Goal: Answer question/provide support: Share knowledge or assist other users

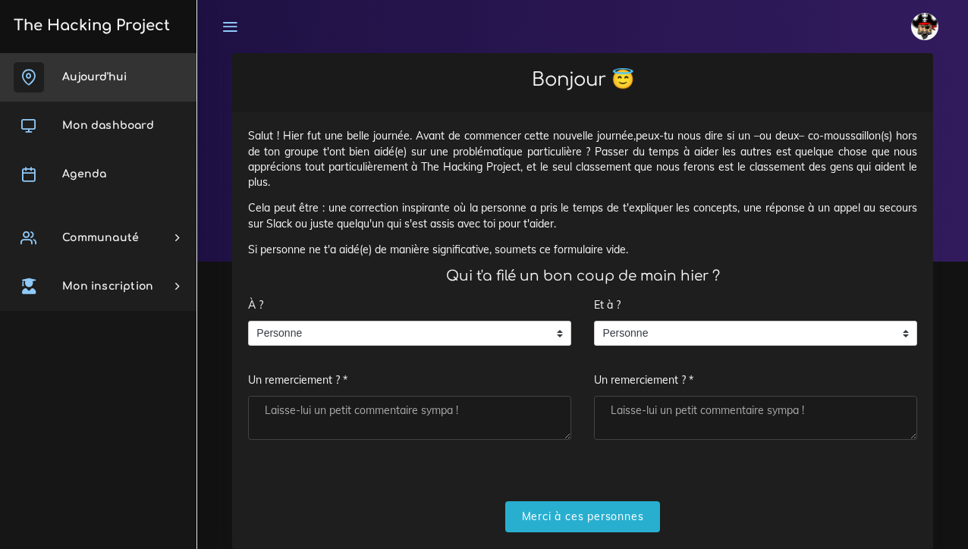
click at [129, 75] on link "Aujourd'hui" at bounding box center [98, 77] width 197 height 49
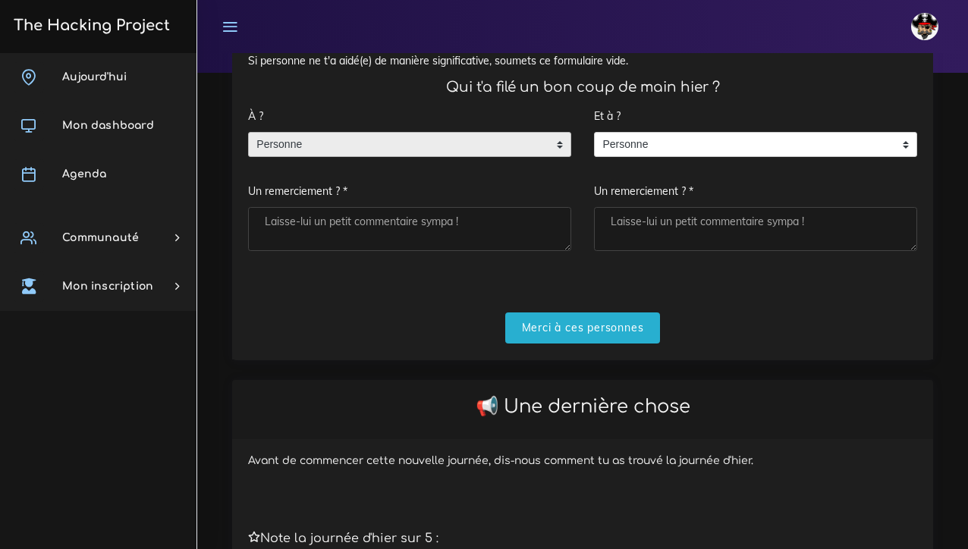
scroll to position [189, 0]
click at [411, 147] on span "Personne" at bounding box center [398, 145] width 299 height 24
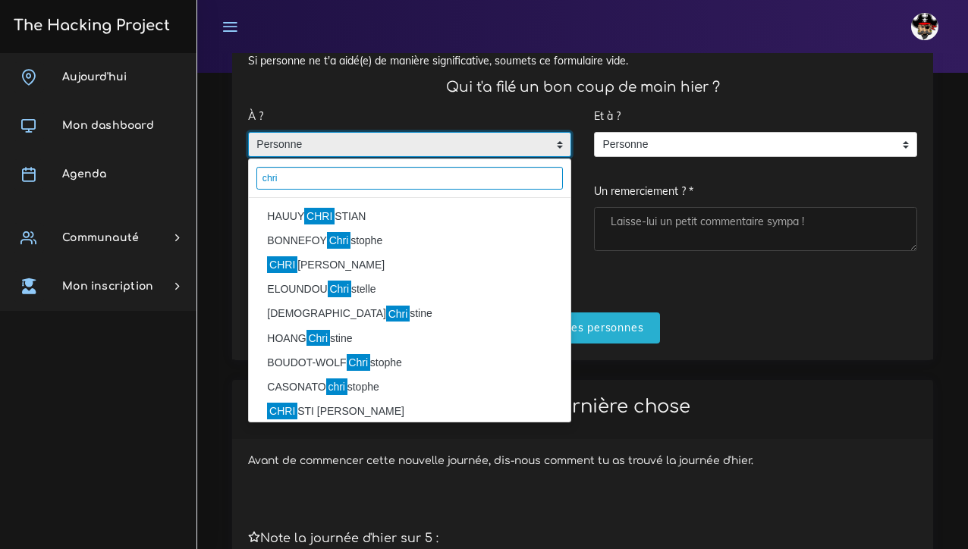
type input "chri"
click at [411, 147] on span "Personne" at bounding box center [398, 145] width 299 height 24
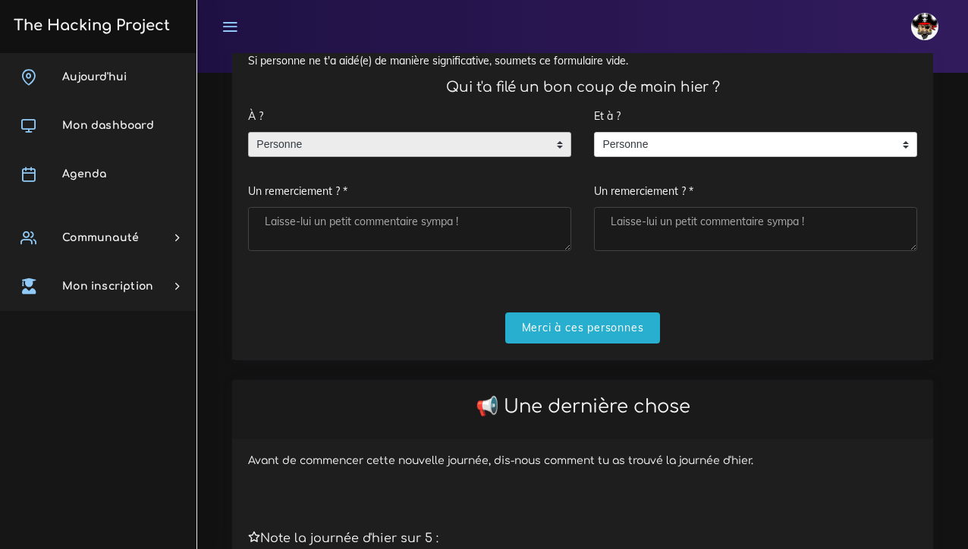
click at [390, 140] on span "Personne" at bounding box center [398, 145] width 299 height 24
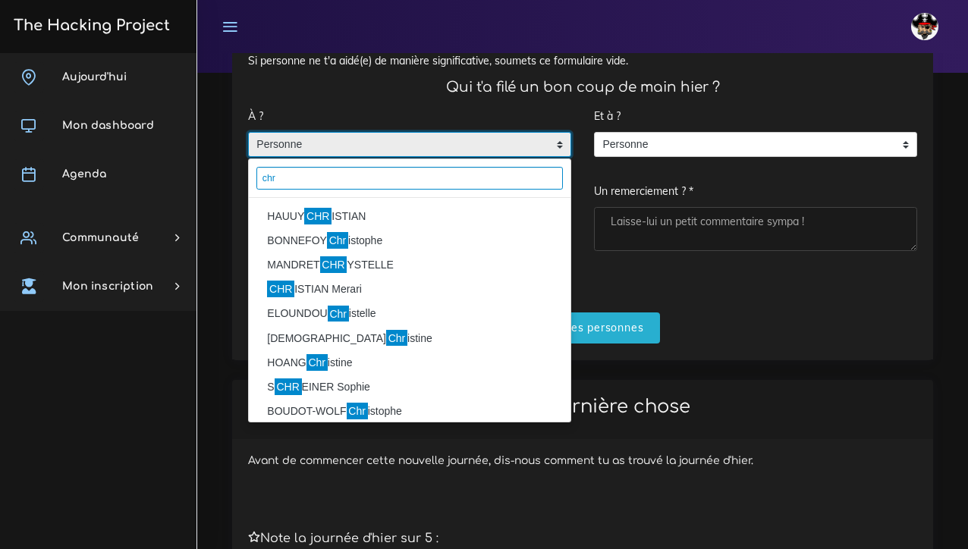
type input "chr"
click at [361, 214] on li "HAUUY CHR ISTIAN" at bounding box center [410, 216] width 322 height 24
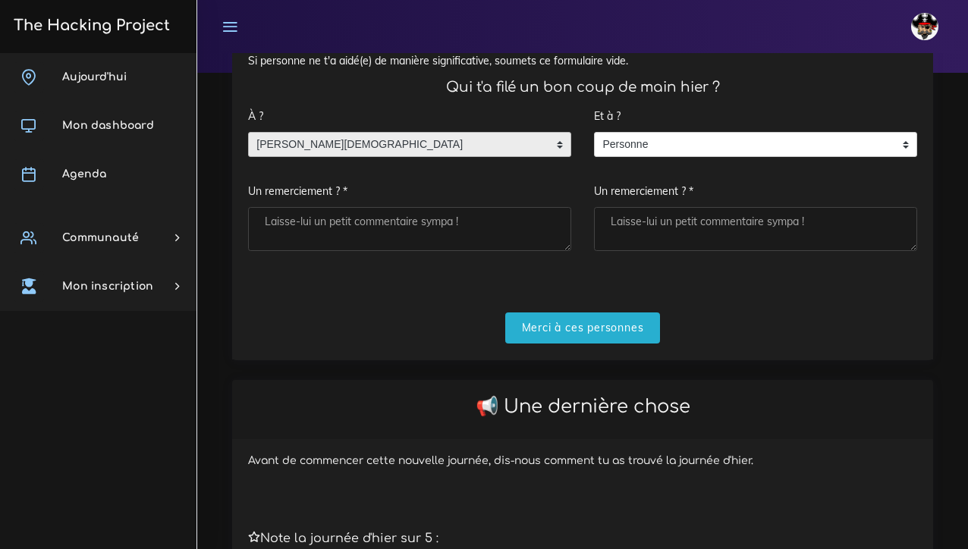
click at [352, 226] on textarea "Un remerciement ? *" at bounding box center [409, 229] width 323 height 44
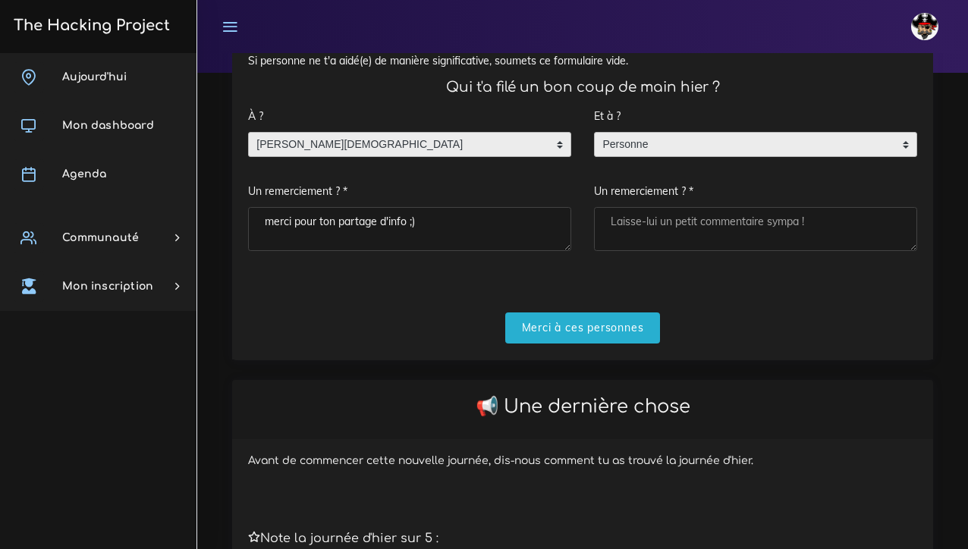
type textarea "merci pour ton partage d'info ;)"
click at [754, 149] on span "Personne" at bounding box center [744, 145] width 299 height 24
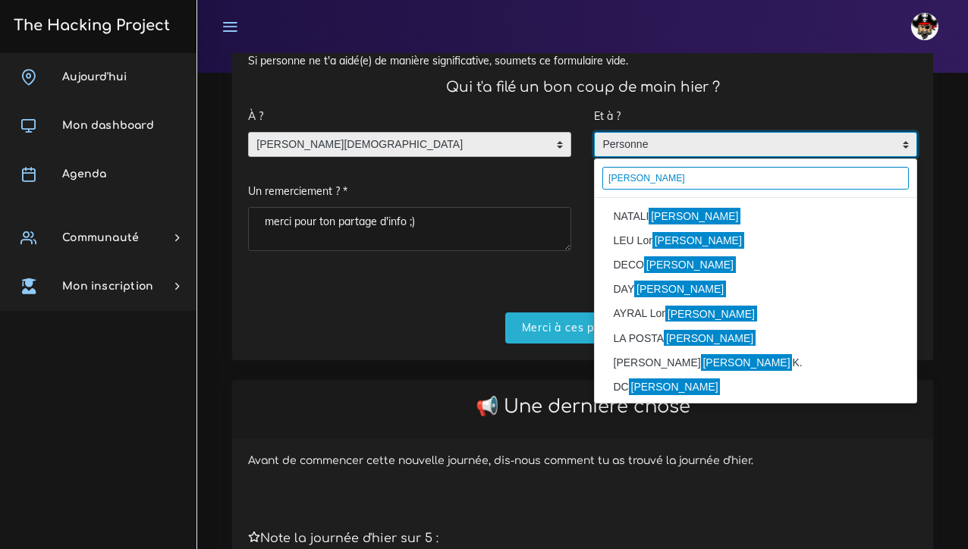
type input "enzo"
click at [660, 210] on mark "Enzo" at bounding box center [695, 216] width 92 height 17
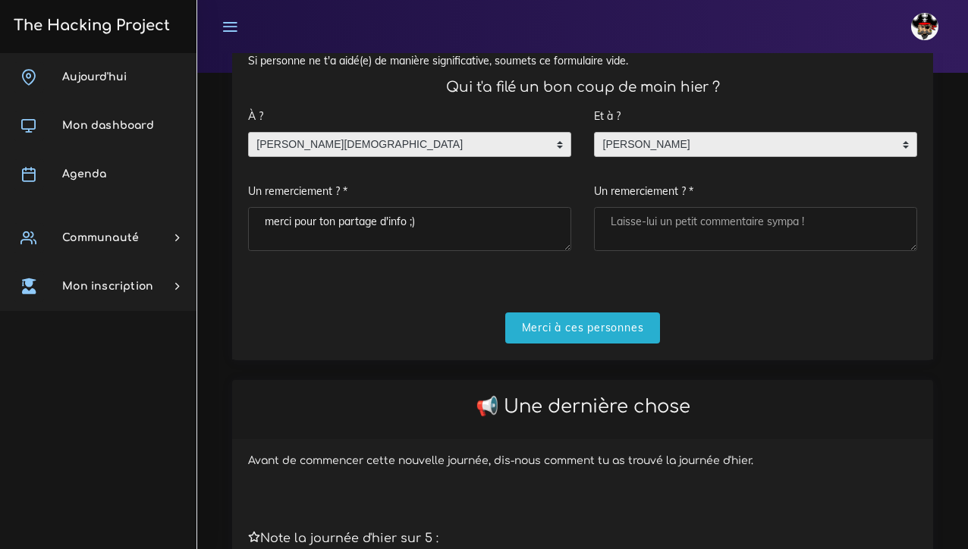
click at [659, 213] on textarea "Un remerciement ? *" at bounding box center [755, 229] width 323 height 44
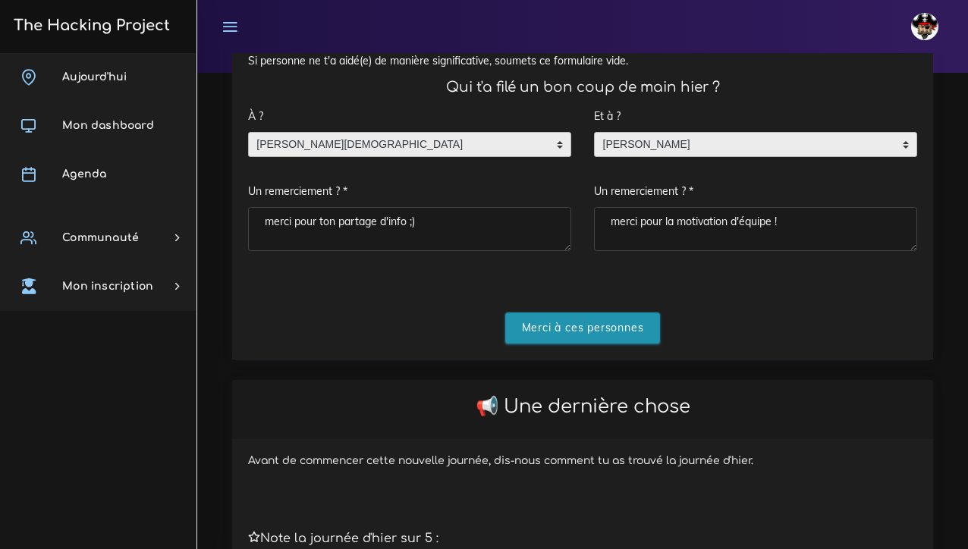
type textarea "merci pour la motivation d'équipe !"
click at [618, 317] on input "Merci à ces personnes" at bounding box center [583, 328] width 156 height 31
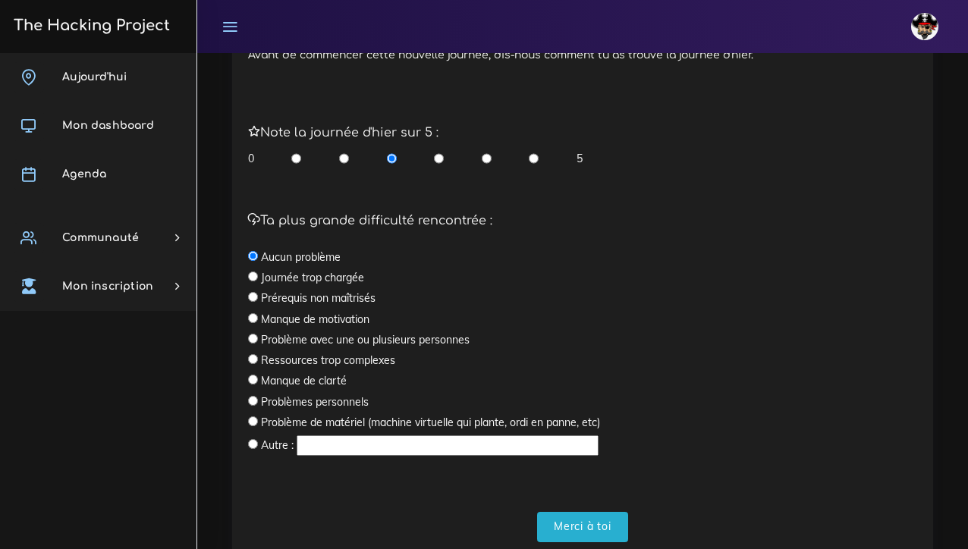
scroll to position [412, 0]
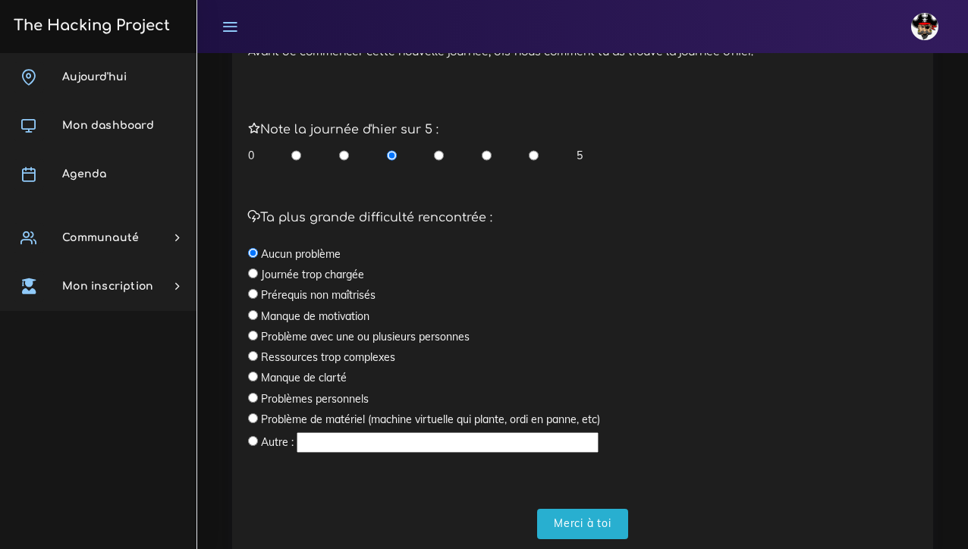
click at [251, 297] on div "Ta plus grande difficulté rencontrée : Aucun problème Journée trop chargée Prér…" at bounding box center [582, 333] width 669 height 244
click at [253, 291] on input "radio" at bounding box center [253, 294] width 10 height 10
radio input "true"
click at [489, 150] on input "radio" at bounding box center [487, 155] width 10 height 15
radio input "true"
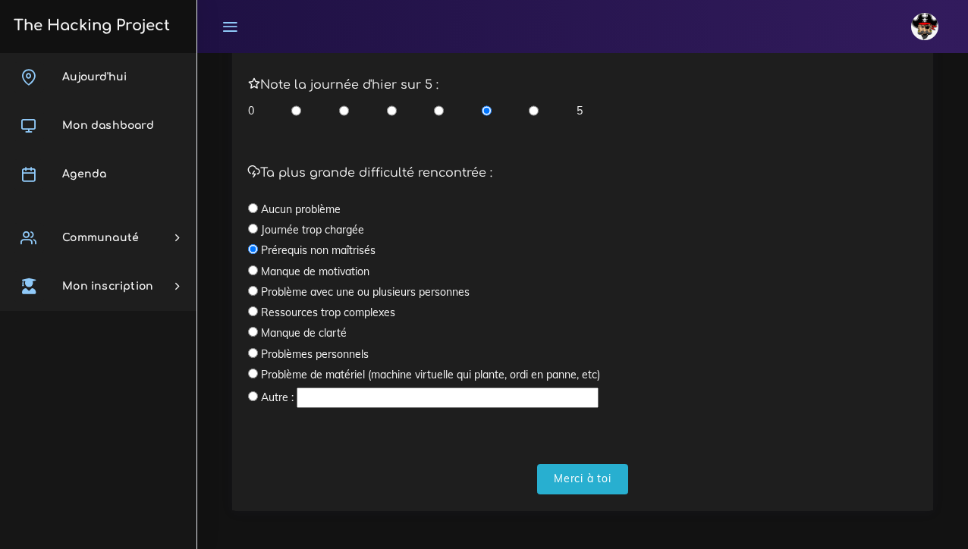
scroll to position [456, 0]
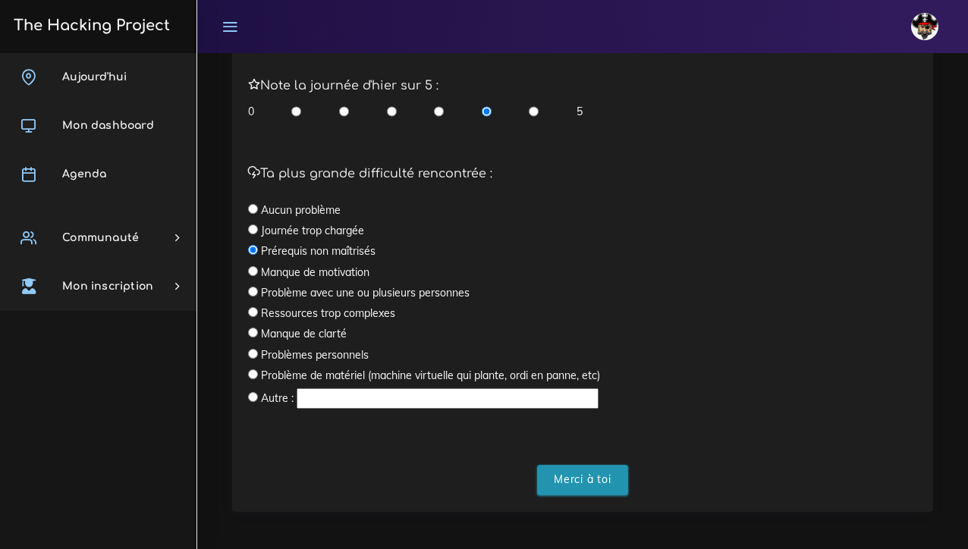
click at [584, 479] on input "Merci à toi" at bounding box center [582, 480] width 91 height 31
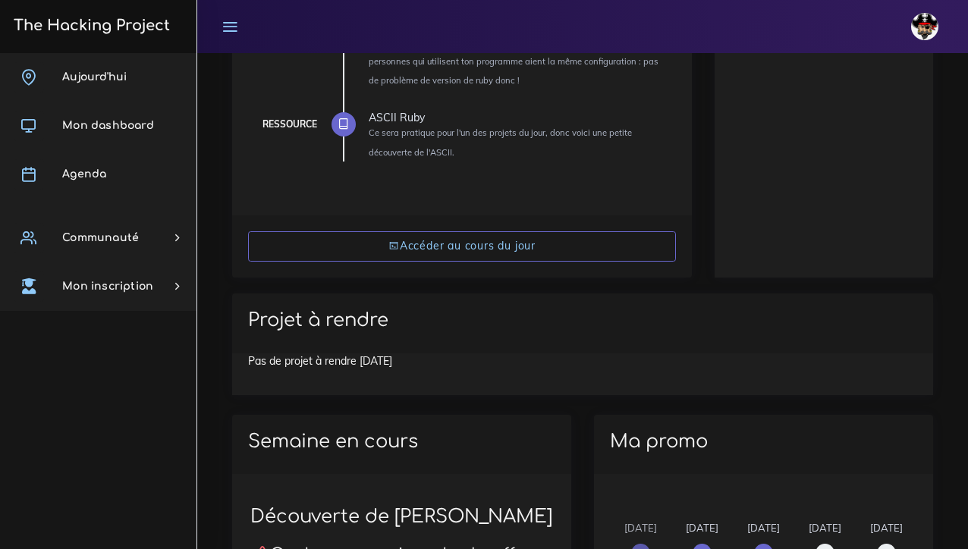
scroll to position [486, 0]
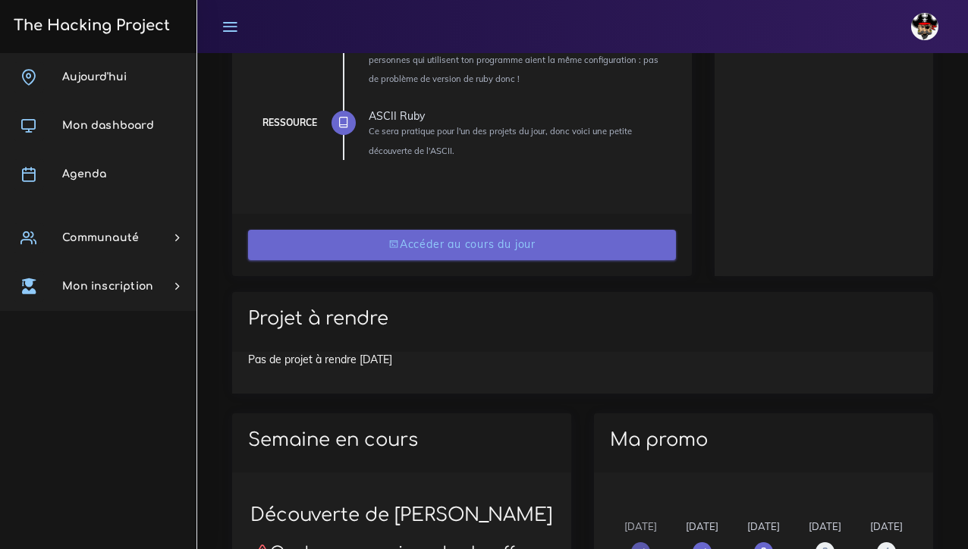
click at [507, 240] on link "Accéder au cours du jour" at bounding box center [462, 245] width 428 height 31
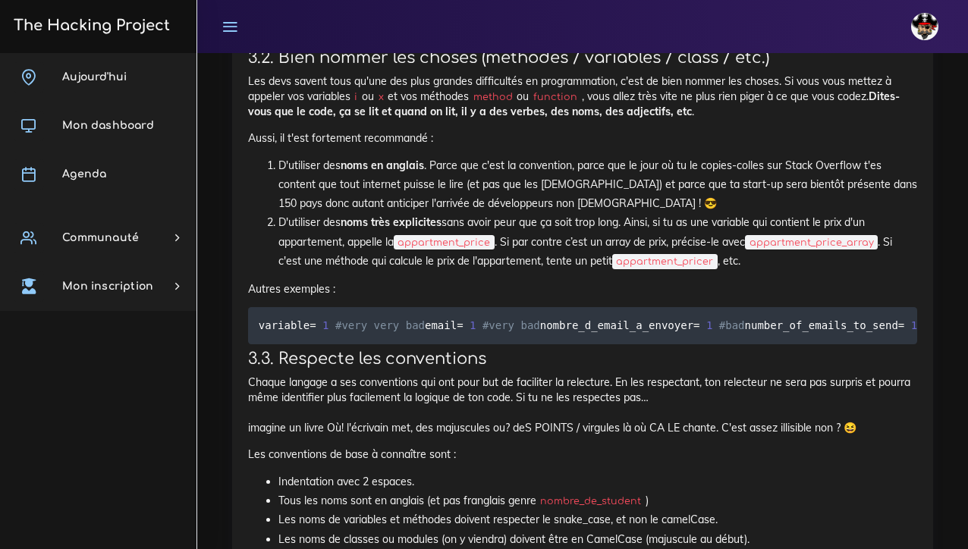
scroll to position [6272, 0]
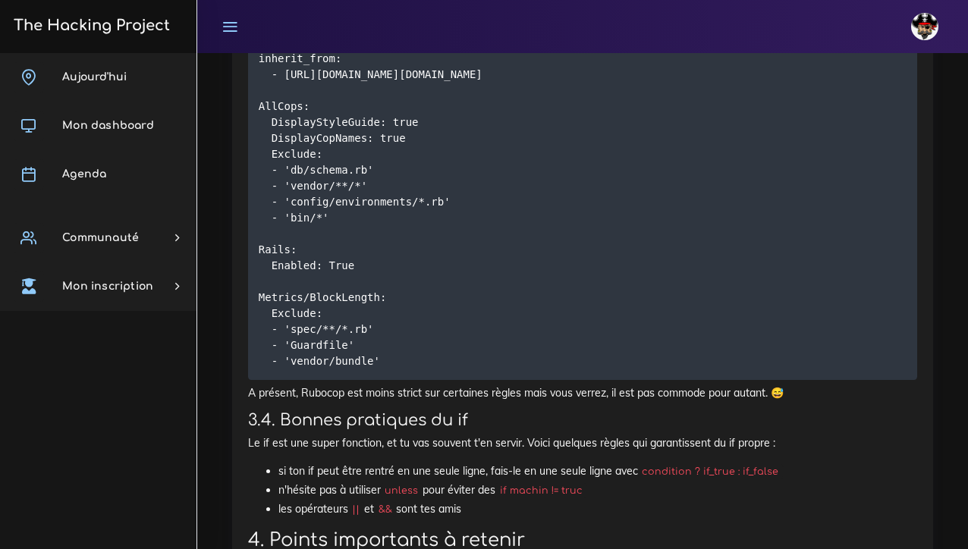
scroll to position [6979, 0]
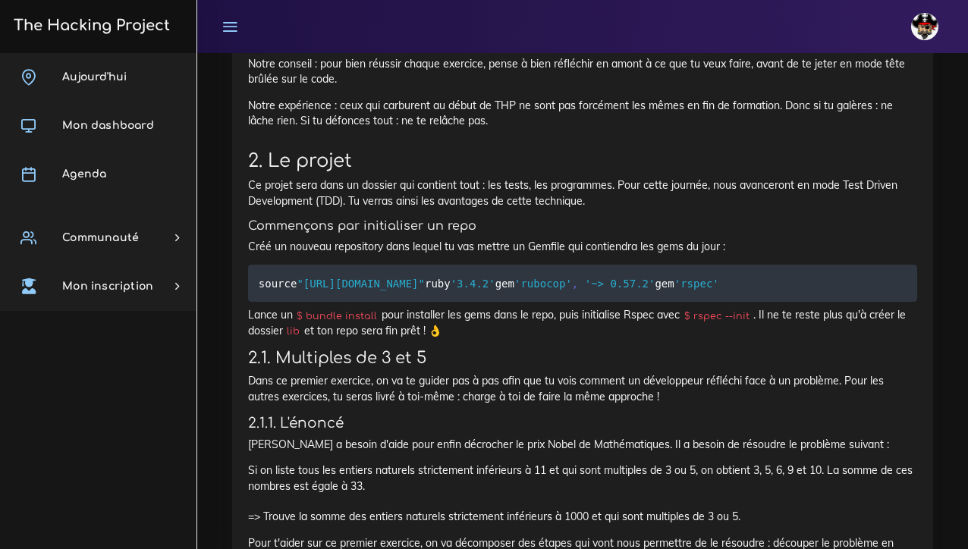
scroll to position [1995, 0]
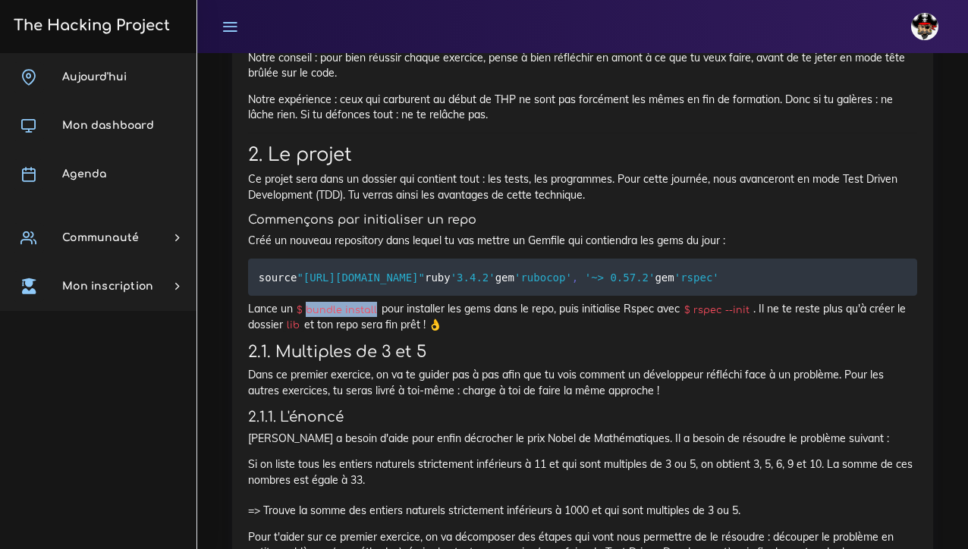
drag, startPoint x: 375, startPoint y: 344, endPoint x: 307, endPoint y: 343, distance: 67.5
click at [307, 318] on code "$ bundle install" at bounding box center [337, 310] width 89 height 15
copy code "bundle install"
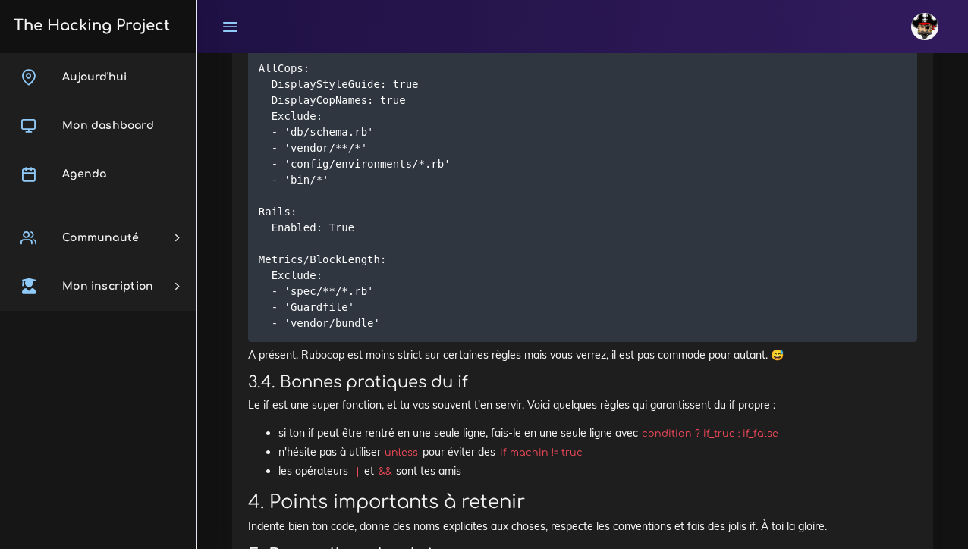
scroll to position [7020, 0]
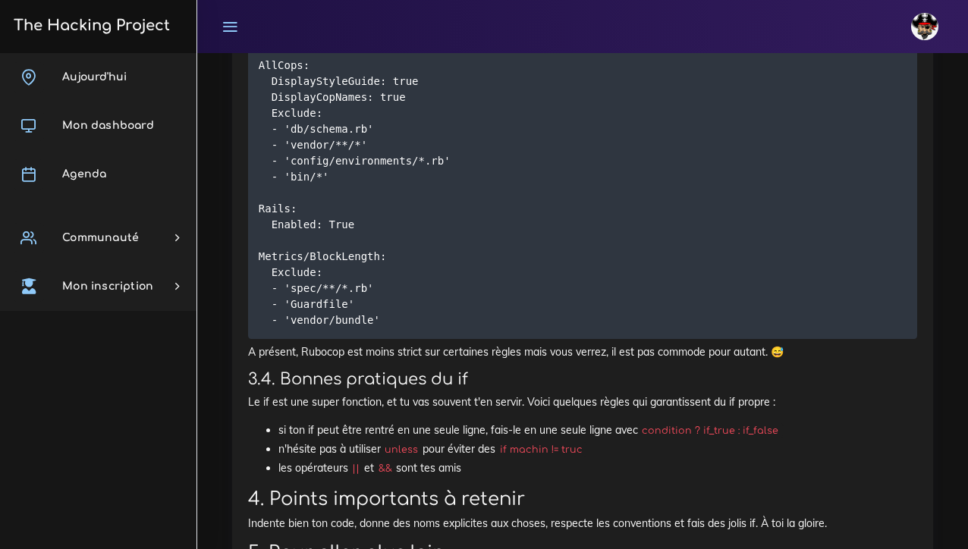
drag, startPoint x: 541, startPoint y: 375, endPoint x: 635, endPoint y: 381, distance: 94.3
copy code "touch .rubocop.yml"
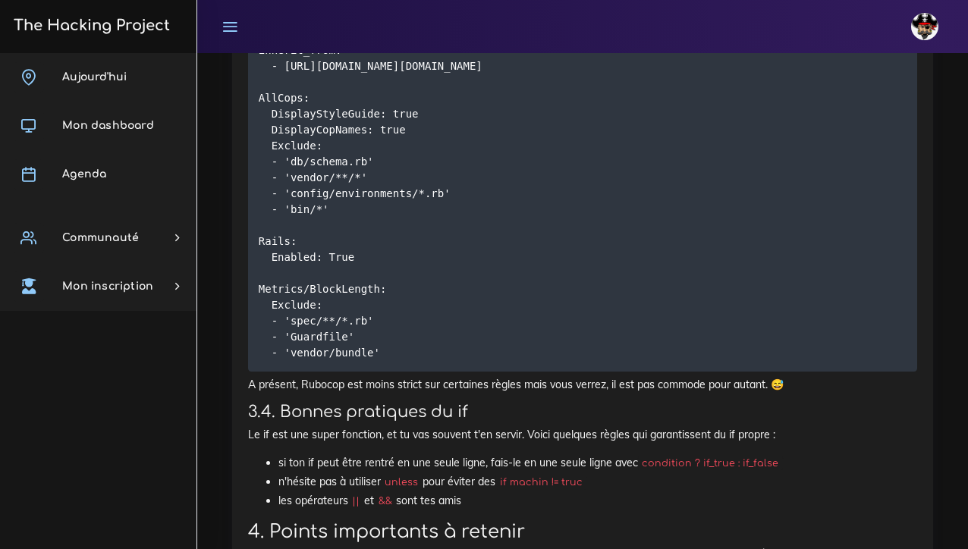
scroll to position [6967, 0]
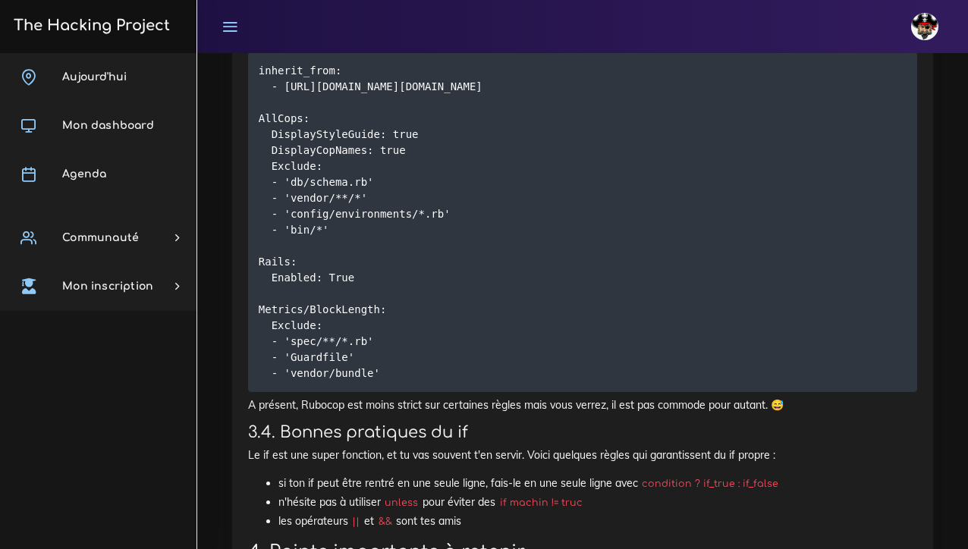
drag, startPoint x: 887, startPoint y: 357, endPoint x: 371, endPoint y: 370, distance: 516.2
drag, startPoint x: 887, startPoint y: 361, endPoint x: 316, endPoint y: 376, distance: 570.9
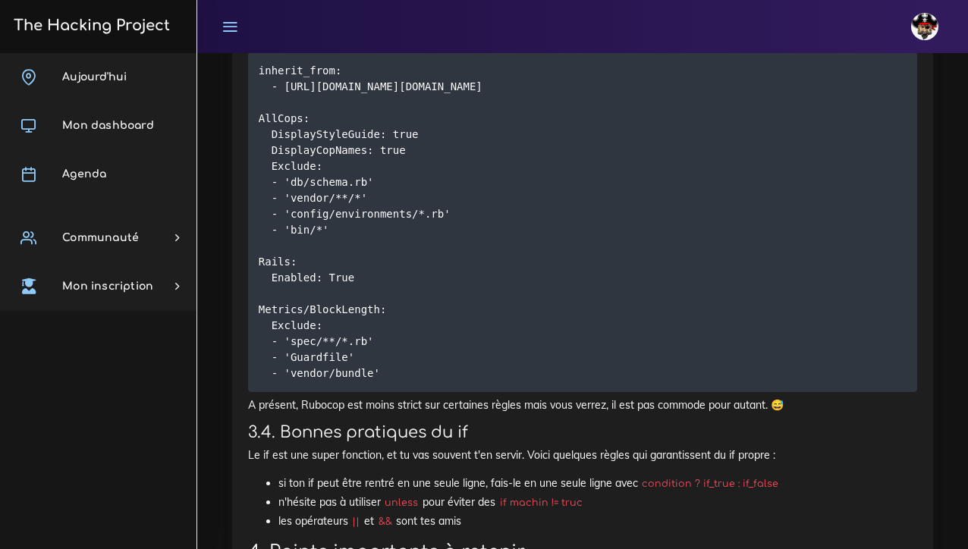
copy code "gem install rubocop"
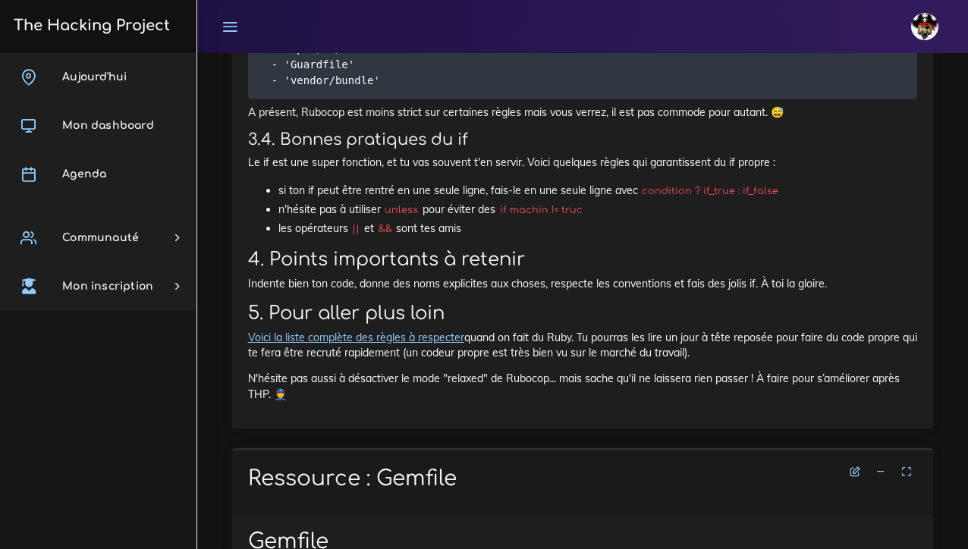
scroll to position [7260, 0]
drag, startPoint x: 258, startPoint y: 192, endPoint x: 376, endPoint y: 496, distance: 325.8
copy code "inherit_from: - http://relaxed.ruby.style/rubocop.yml AllCops: DisplayStyleGuid…"
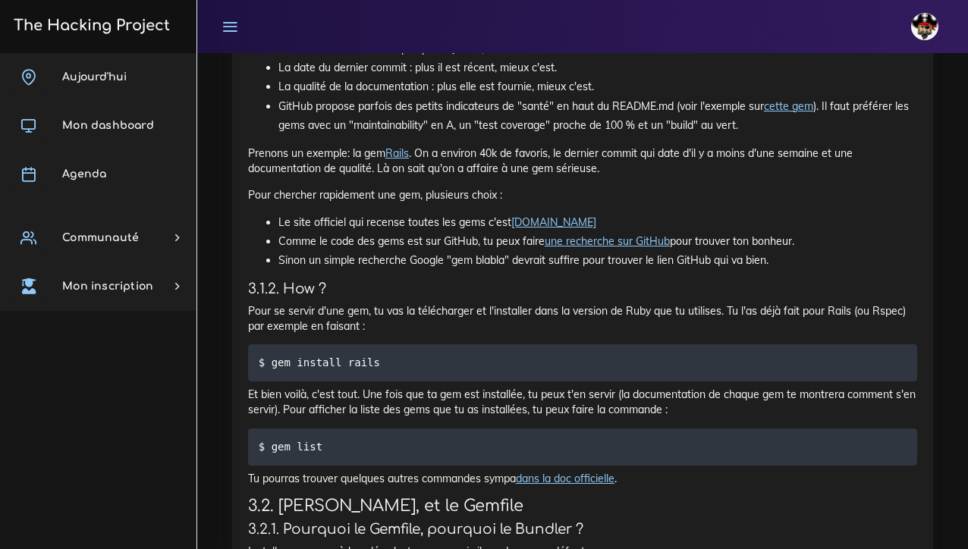
scroll to position [8270, 0]
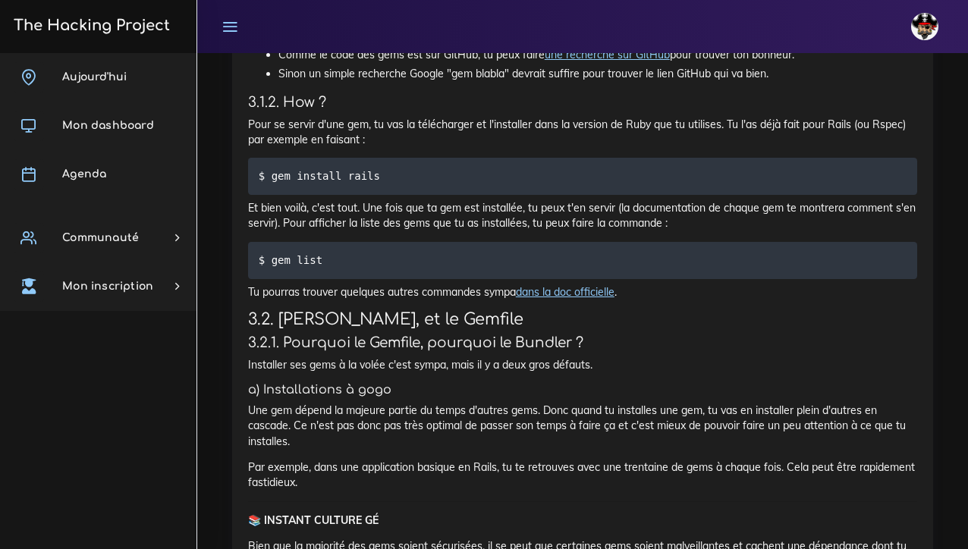
scroll to position [8452, 0]
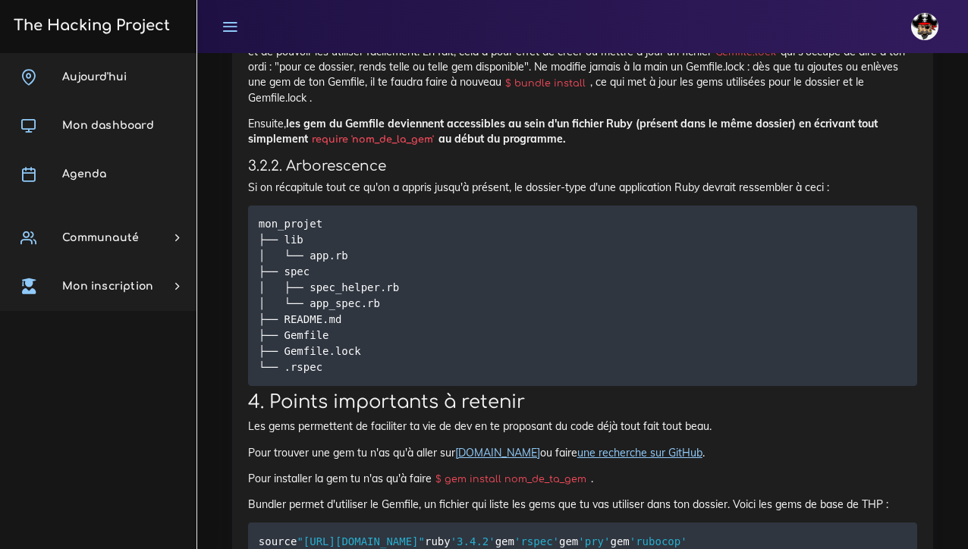
scroll to position [9857, 0]
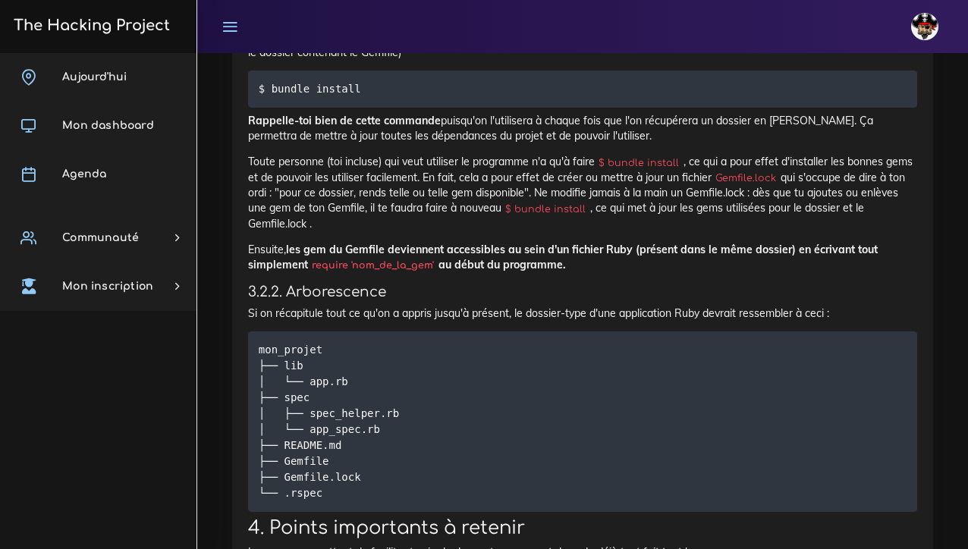
scroll to position [9732, 0]
drag, startPoint x: 257, startPoint y: 302, endPoint x: 354, endPoint y: 366, distance: 116.2
copy code "source "https://rubygems.org" ruby '3.4.2' gem 'rspec' gem 'pry' gem 'rubocop'"
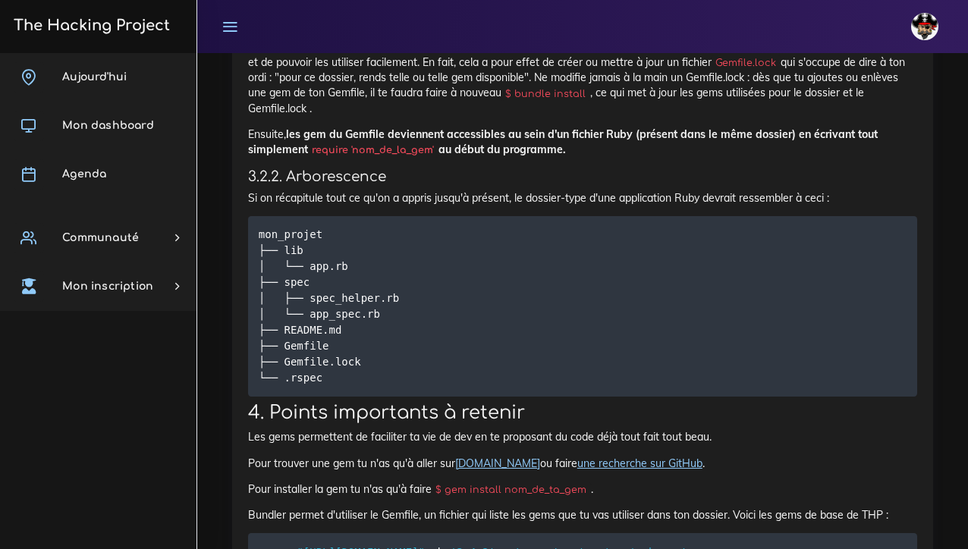
scroll to position [9847, 0]
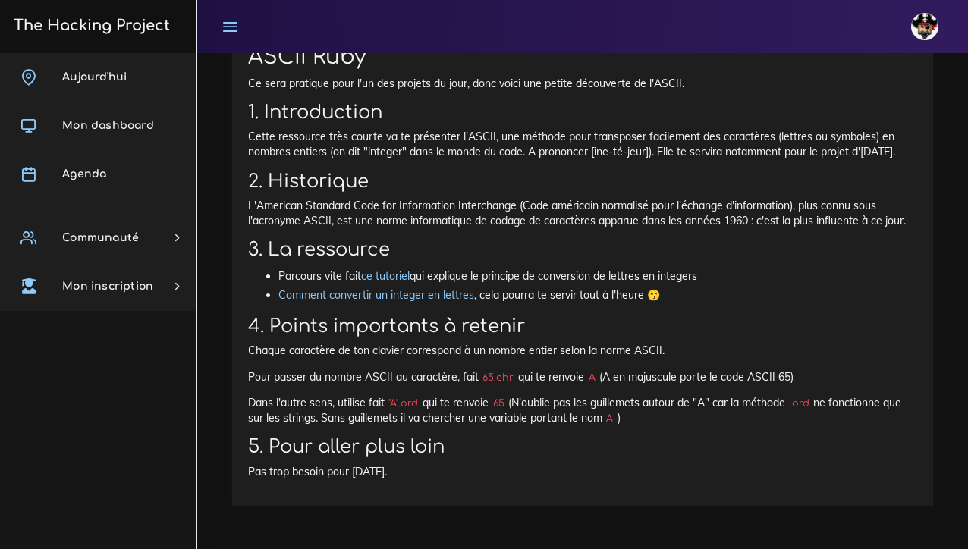
scroll to position [11108, 0]
click at [386, 292] on link "Comment convertir un integer en lettres" at bounding box center [377, 295] width 196 height 14
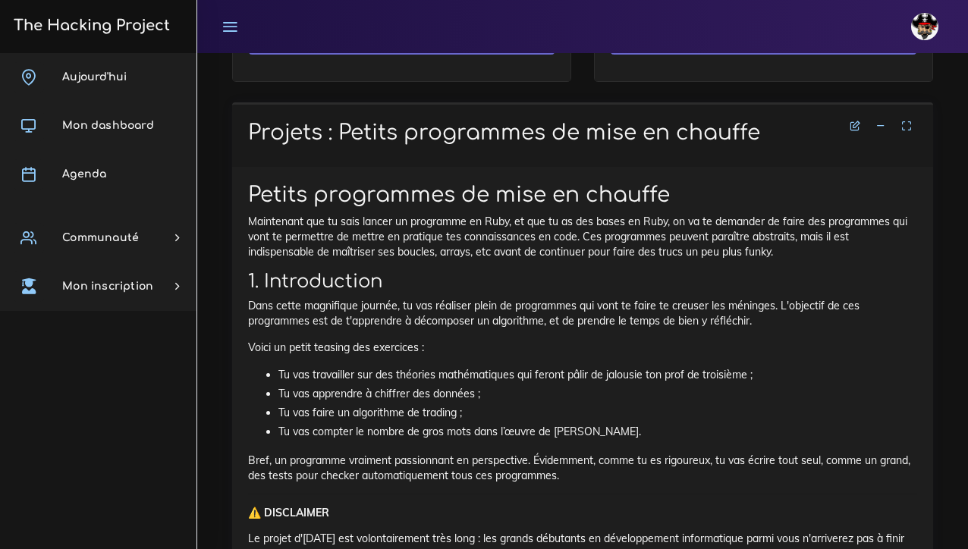
scroll to position [1434, 0]
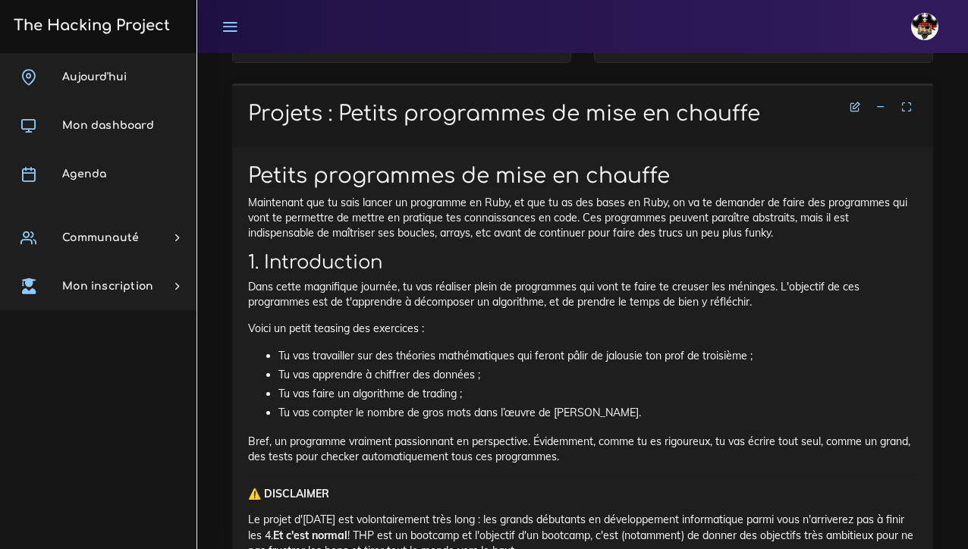
click at [433, 252] on h2 "1. Introduction" at bounding box center [582, 263] width 669 height 22
click at [419, 285] on p "Dans cette magnifique journée, tu vas réaliser plein de programmes qui vont te …" at bounding box center [582, 294] width 669 height 31
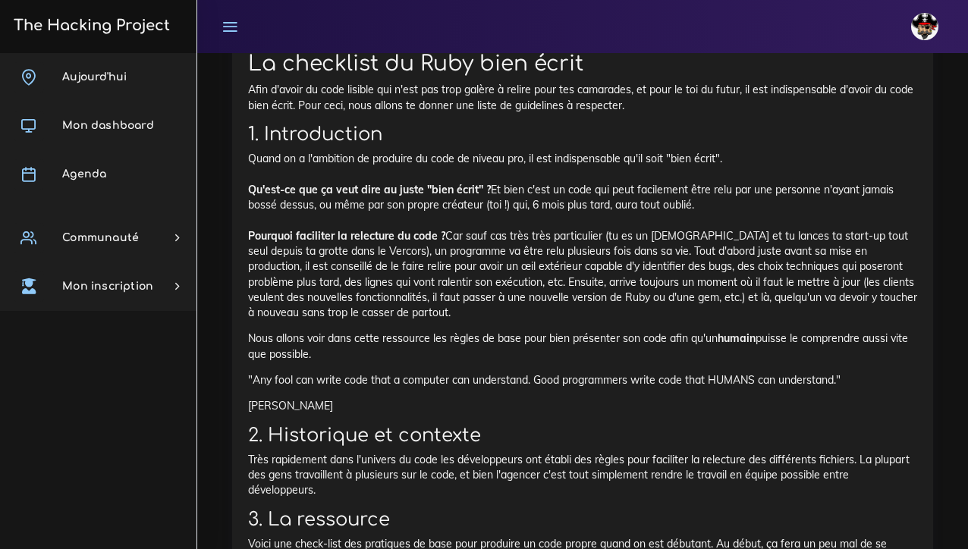
scroll to position [5454, 0]
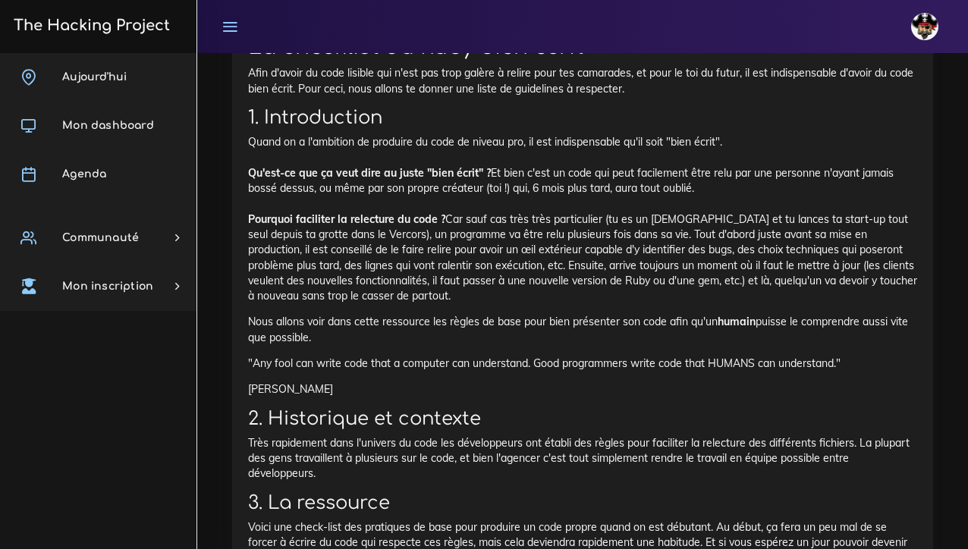
drag, startPoint x: 254, startPoint y: 165, endPoint x: 739, endPoint y: 244, distance: 491.3
copy div "Petits programmes de mise en chauffe Maintenant que tu sais lancer un programme…"
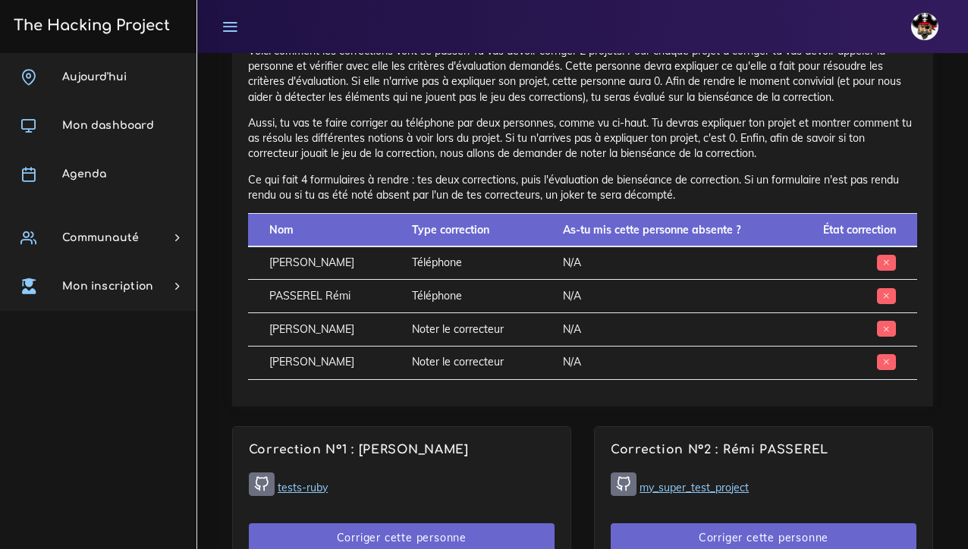
scroll to position [737, 0]
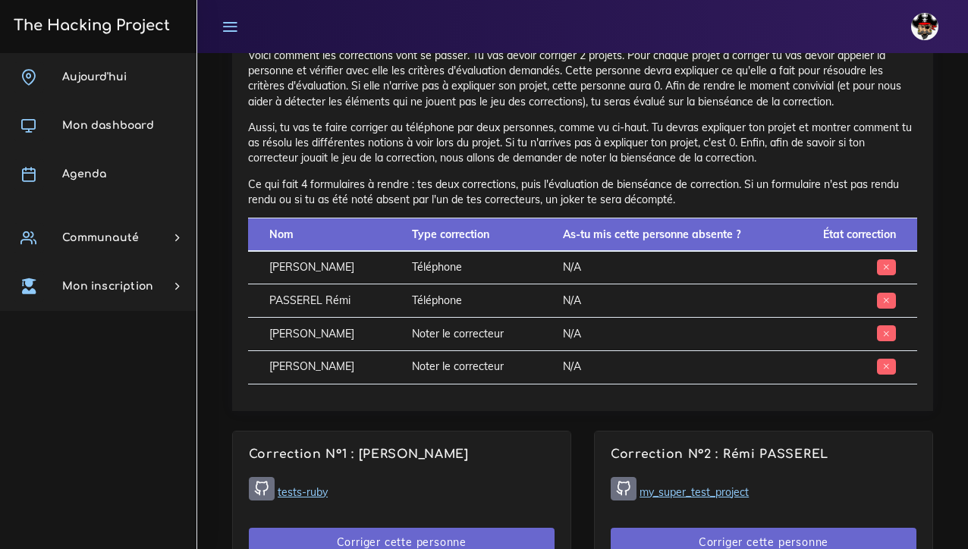
click at [374, 146] on p "Aussi, tu vas te faire corriger au téléphone par deux personnes, comme vu ci-ha…" at bounding box center [582, 143] width 669 height 46
click at [898, 159] on p "Aussi, tu vas te faire corriger au téléphone par deux personnes, comme vu ci-ha…" at bounding box center [582, 143] width 669 height 46
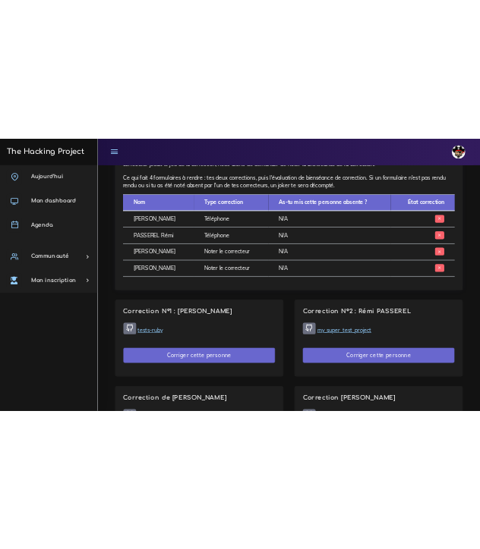
scroll to position [842, 0]
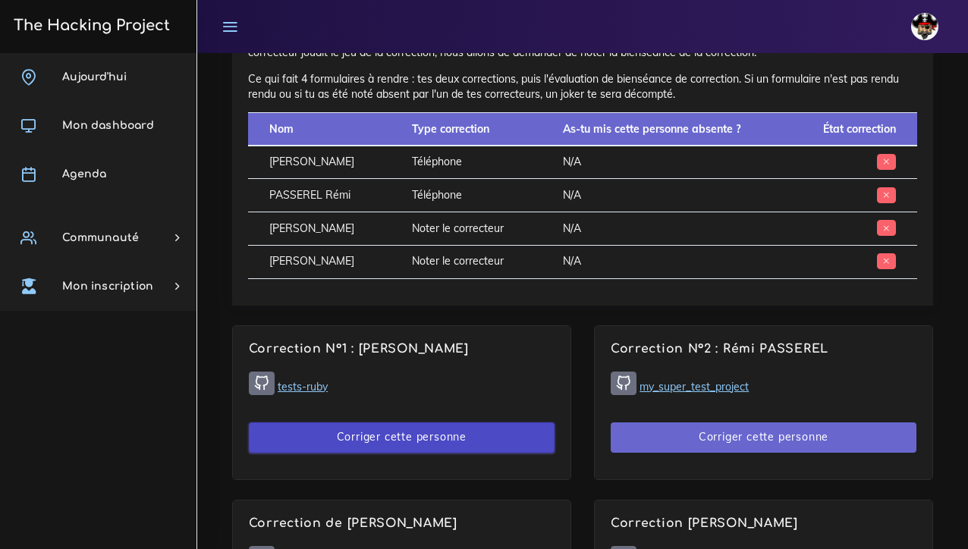
click at [464, 426] on button "Corriger cette personne" at bounding box center [402, 438] width 306 height 31
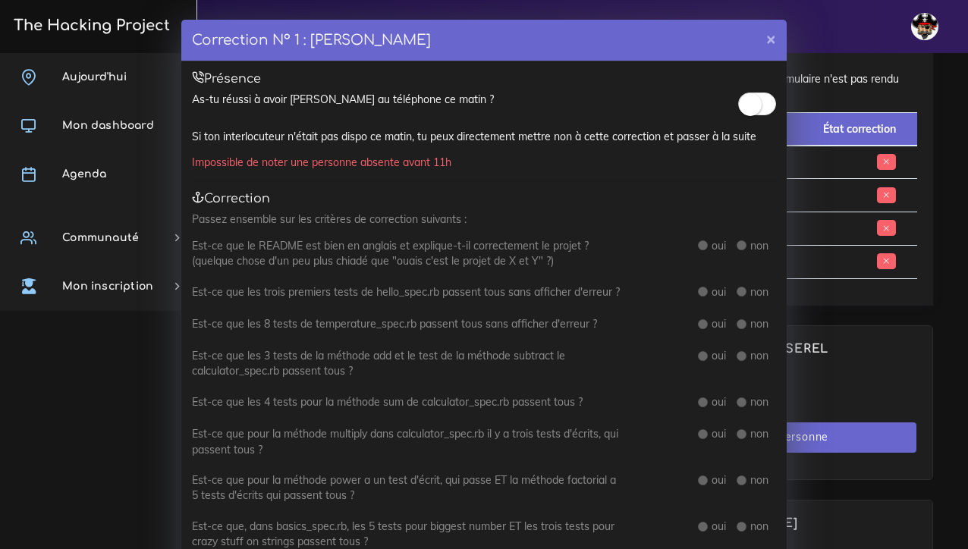
click at [749, 107] on small at bounding box center [750, 104] width 23 height 23
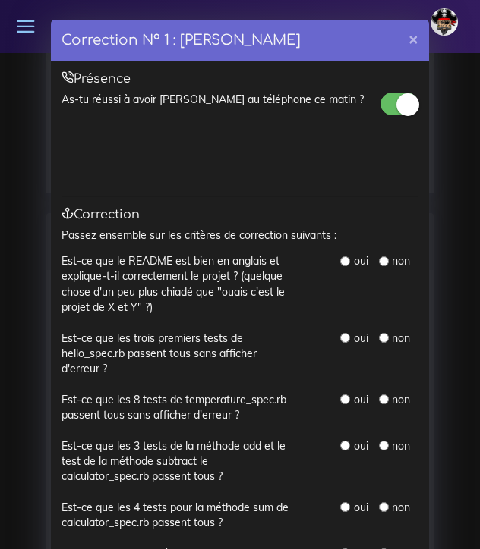
click at [343, 257] on input "radio" at bounding box center [345, 262] width 10 height 10
radio input "true"
click at [345, 336] on input "radio" at bounding box center [345, 338] width 10 height 10
radio input "true"
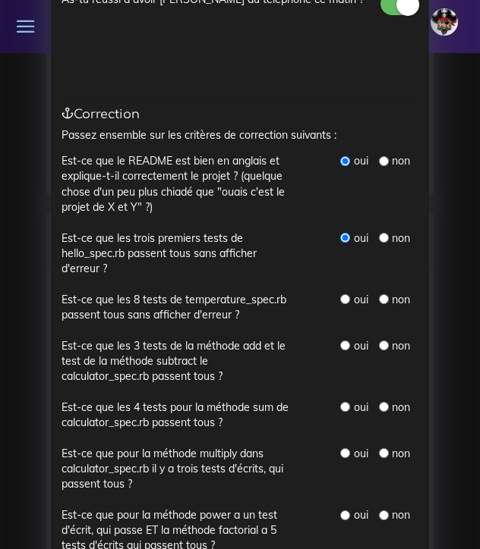
scroll to position [105, 0]
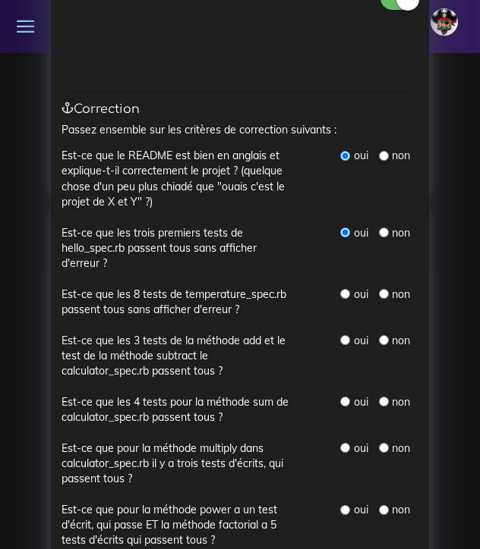
click at [345, 289] on input "radio" at bounding box center [345, 294] width 10 height 10
radio input "true"
click at [345, 335] on input "radio" at bounding box center [345, 340] width 10 height 10
radio input "true"
click at [347, 398] on input "radio" at bounding box center [345, 402] width 10 height 10
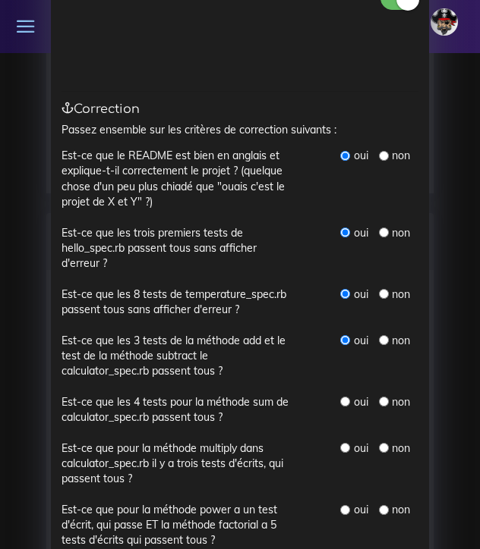
radio input "true"
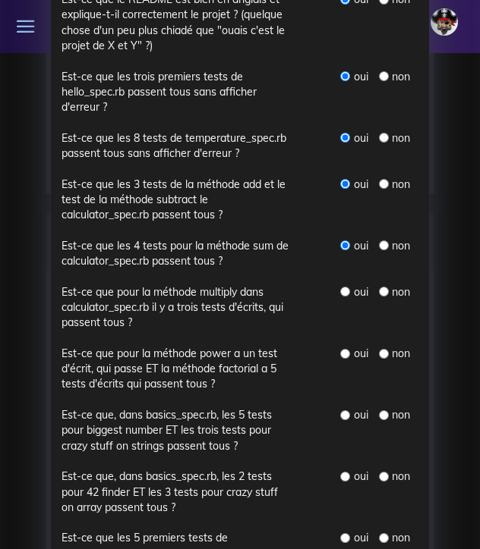
scroll to position [267, 0]
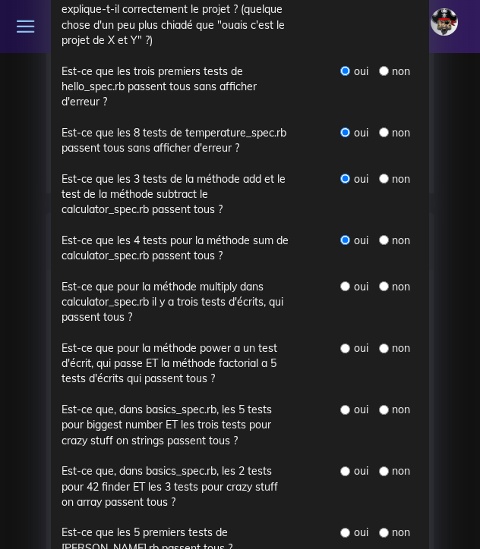
click at [347, 282] on input "radio" at bounding box center [345, 287] width 10 height 10
radio input "true"
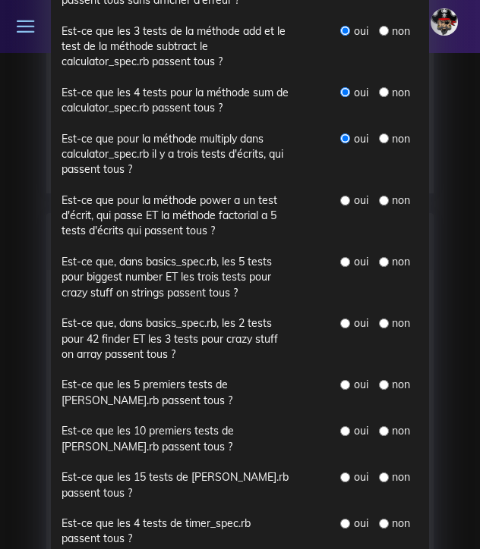
scroll to position [414, 0]
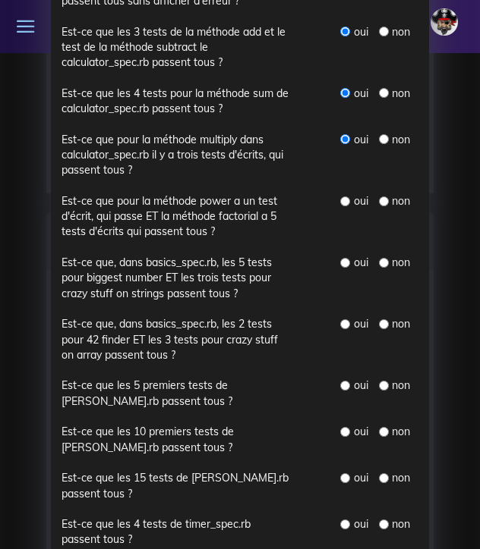
click at [349, 320] on div "oui" at bounding box center [353, 323] width 27 height 15
click at [345, 319] on input "radio" at bounding box center [345, 324] width 10 height 10
radio input "true"
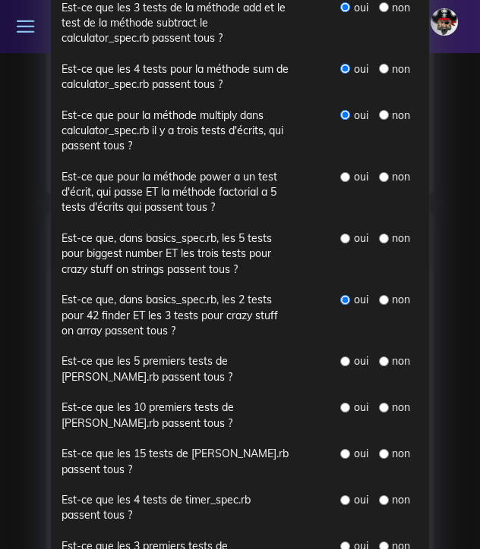
scroll to position [444, 0]
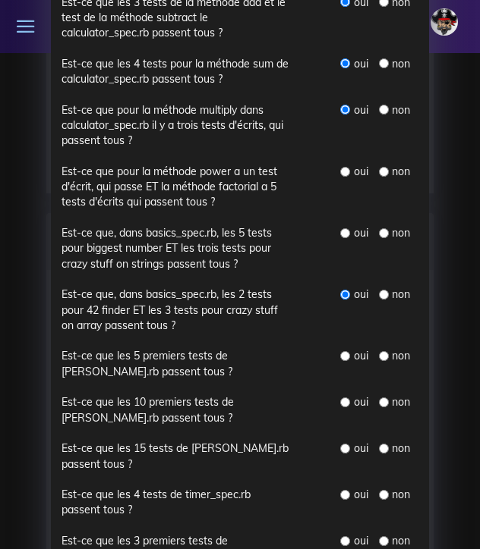
click at [345, 228] on input "radio" at bounding box center [345, 233] width 10 height 10
radio input "true"
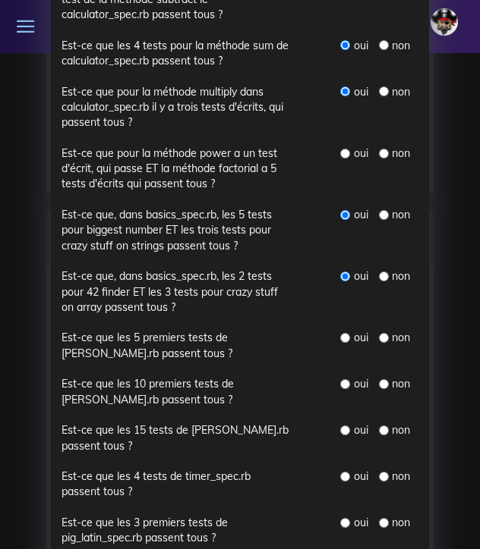
scroll to position [452, 0]
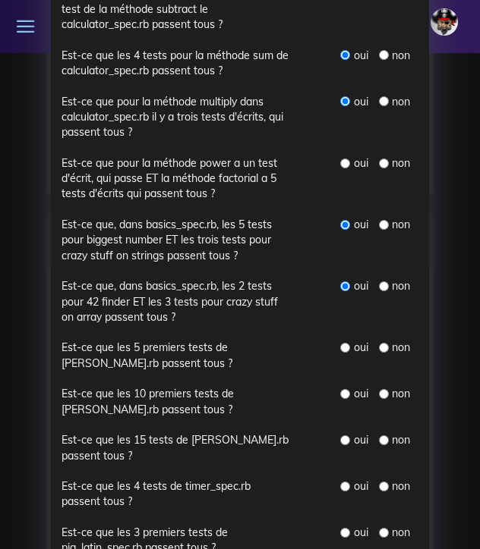
click at [348, 159] on input "radio" at bounding box center [345, 164] width 10 height 10
radio input "true"
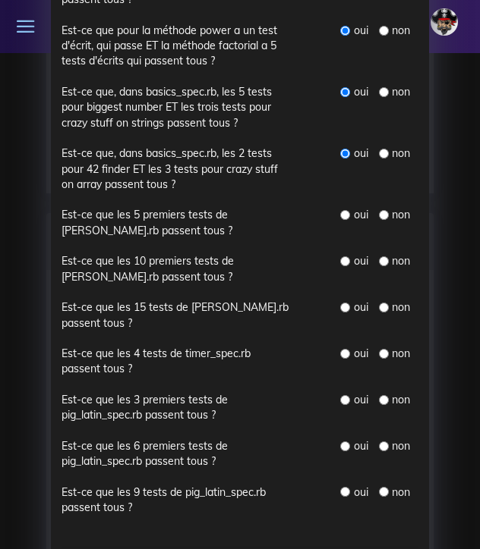
scroll to position [584, 0]
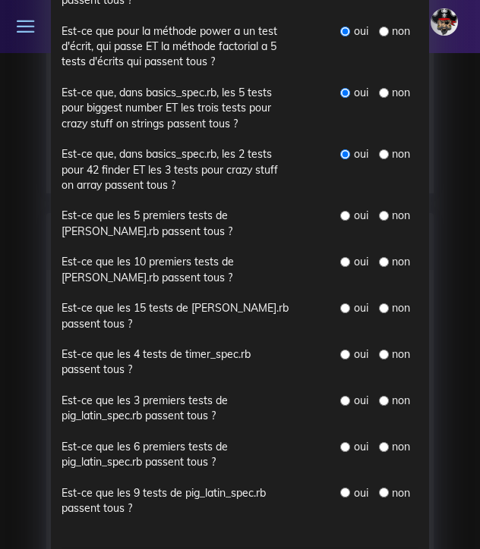
click at [347, 211] on input "radio" at bounding box center [345, 216] width 10 height 10
radio input "true"
click at [345, 257] on input "radio" at bounding box center [345, 262] width 10 height 10
radio input "true"
click at [345, 304] on input "radio" at bounding box center [345, 309] width 10 height 10
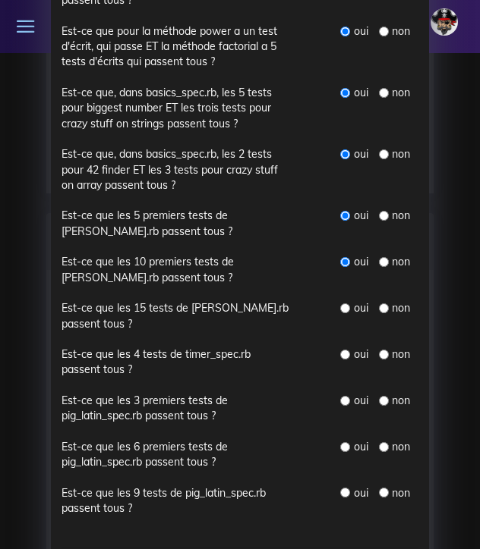
radio input "true"
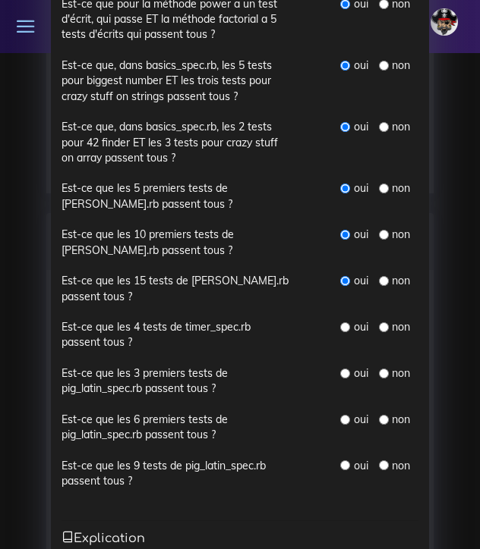
scroll to position [611, 0]
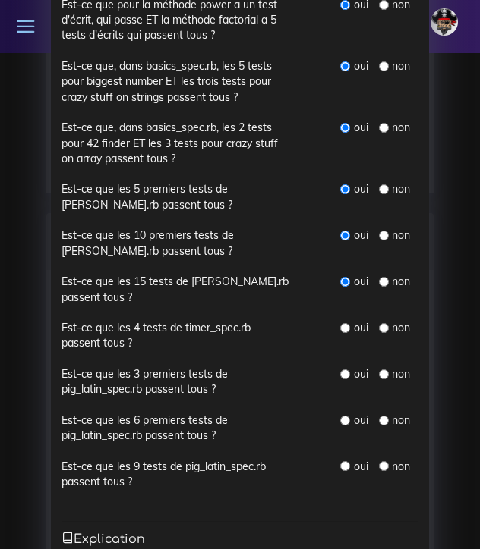
click at [279, 321] on label "Est-ce que les 4 tests de timer_spec.rb passent tous ?" at bounding box center [176, 335] width 230 height 31
click at [349, 323] on input "radio" at bounding box center [345, 328] width 10 height 10
radio input "true"
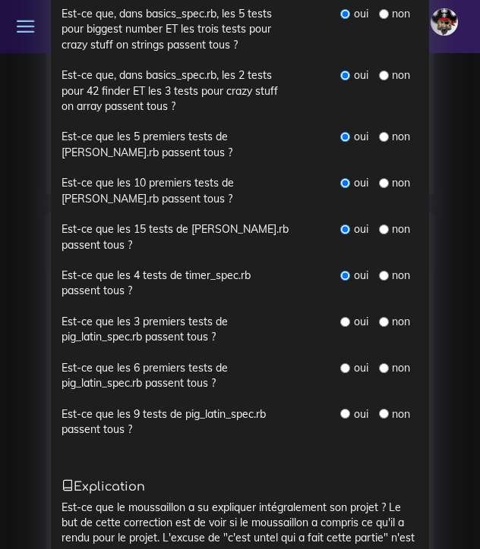
scroll to position [665, 0]
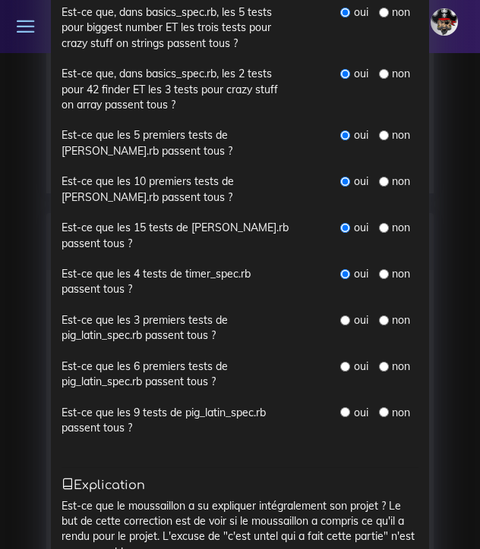
click at [348, 316] on input "radio" at bounding box center [345, 321] width 10 height 10
radio input "true"
click at [345, 362] on input "radio" at bounding box center [345, 367] width 10 height 10
radio input "true"
click at [345, 408] on input "radio" at bounding box center [345, 413] width 10 height 10
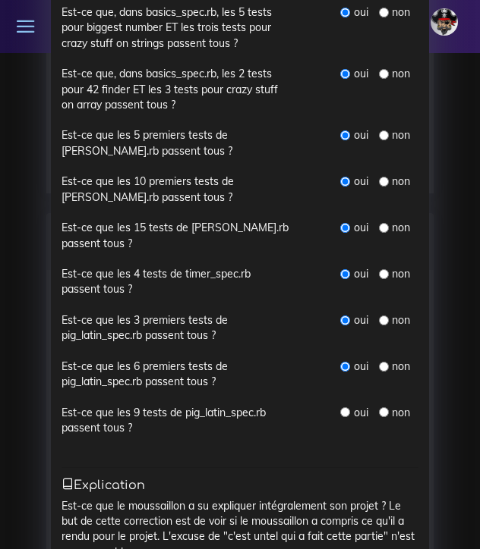
radio input "true"
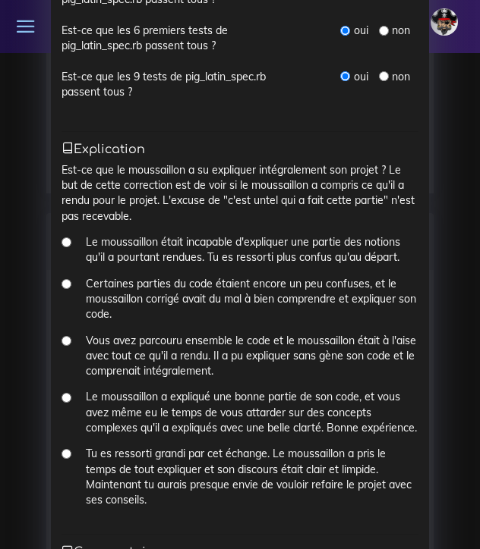
scroll to position [1003, 0]
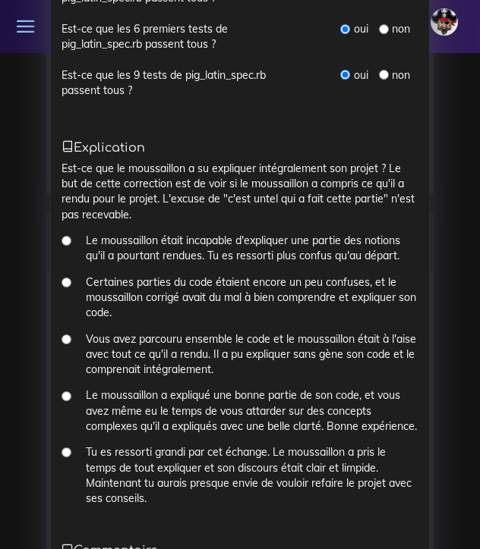
click at [68, 236] on input "Le moussaillon était incapable d'expliquer une partie des notions qu'il a pourt…" at bounding box center [66, 241] width 10 height 10
radio input "true"
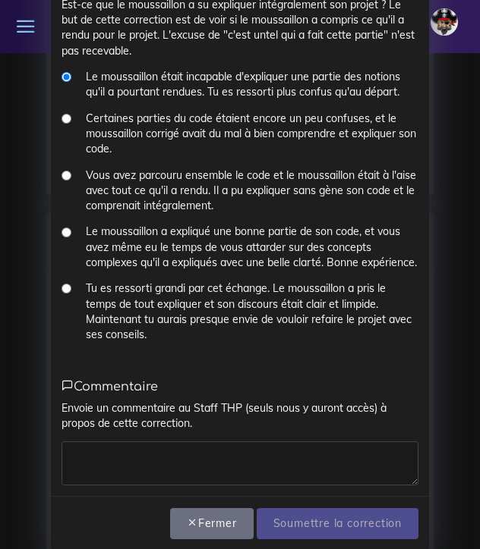
scroll to position [1166, 0]
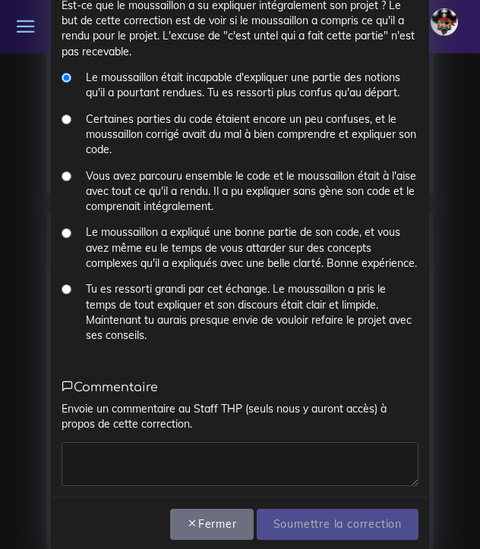
click at [150, 442] on textarea at bounding box center [239, 464] width 357 height 44
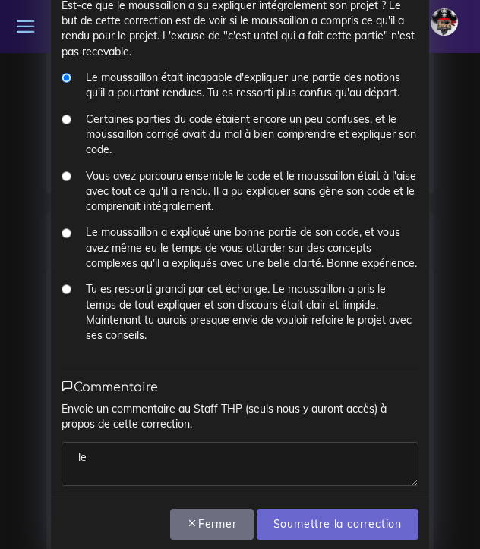
type textarea "l"
click at [163, 442] on textarea "certaine méthode sont sorties" at bounding box center [239, 464] width 357 height 44
click at [235, 442] on textarea "certaine méthodes sont sorties" at bounding box center [239, 464] width 357 height 44
click at [72, 442] on textarea "certaine méthodes sont sorties du chapeau" at bounding box center [239, 464] width 357 height 44
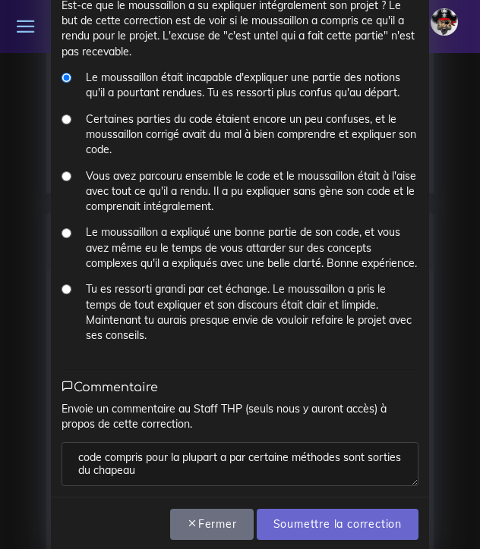
click at [342, 442] on textarea "code compris pour la plupart a par certaine méthodes sont sorties du chapeau" at bounding box center [239, 464] width 357 height 44
click at [177, 454] on textarea "code compris pour la plupart a par certaine méthodes qui sont sorties du chapeau" at bounding box center [239, 464] width 357 height 44
click at [74, 453] on textarea "code compris pour la plupart a par certaine méthodes qui sont sorties du chapea…" at bounding box center [239, 464] width 357 height 44
click at [180, 452] on textarea "code compris pour la plupart a par certaine méthodes qui sont "sorties du chape…" at bounding box center [239, 464] width 357 height 44
click at [190, 455] on textarea "code compris pour la plupart a par certaine méthodes qui sont "sorties du chape…" at bounding box center [239, 464] width 357 height 44
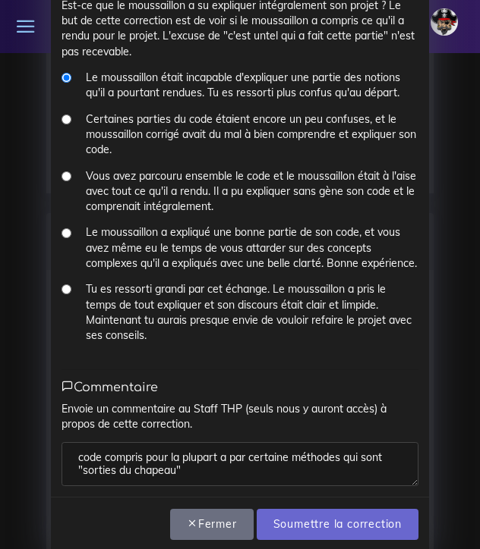
click at [230, 442] on textarea "code compris pour la plupart a par certaine méthodes qui sont "sorties du chape…" at bounding box center [239, 464] width 357 height 44
click at [247, 442] on textarea "code compris pour la plupart a par certaine méthodes qui sont "sorties du chape…" at bounding box center [239, 464] width 357 height 44
click at [290, 442] on textarea "code compris pour la plupart apart certaine méthodes qui sont "sorties du chape…" at bounding box center [239, 464] width 357 height 44
click at [280, 461] on textarea "code compris pour la plupart apart certaines méthodes qui sont "sorties du chap…" at bounding box center [239, 464] width 357 height 44
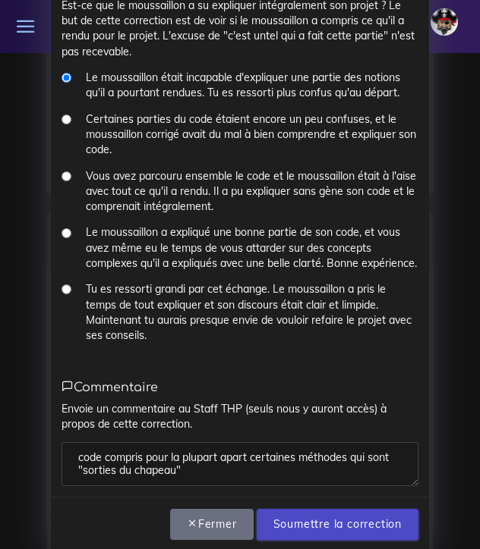
type textarea "code compris pour la plupart apart certaines méthodes qui sont "sorties du chap…"
click at [308, 509] on input "Soumettre la correction" at bounding box center [338, 524] width 162 height 31
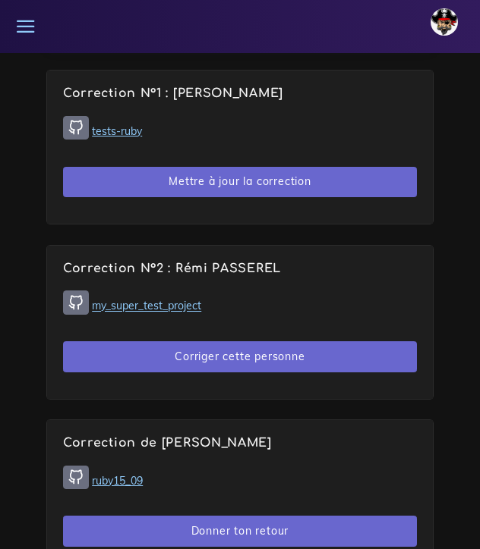
scroll to position [1604, 0]
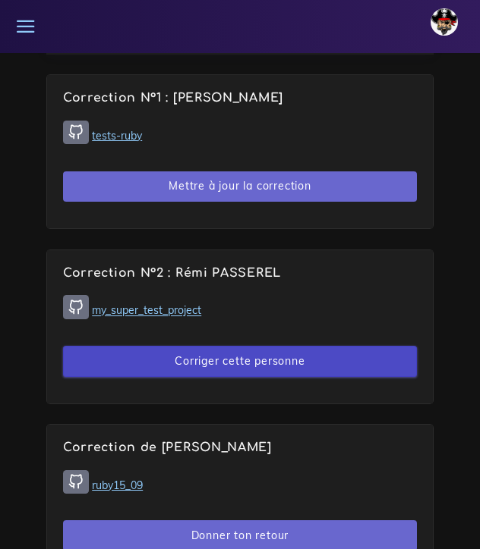
click at [222, 354] on button "Corriger cette personne" at bounding box center [240, 361] width 354 height 31
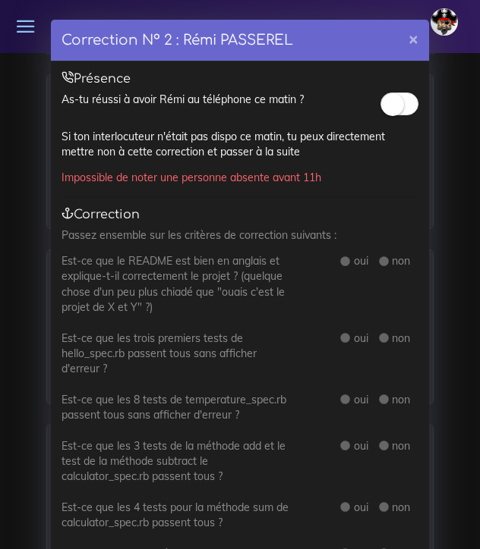
click at [387, 108] on small at bounding box center [392, 104] width 23 height 23
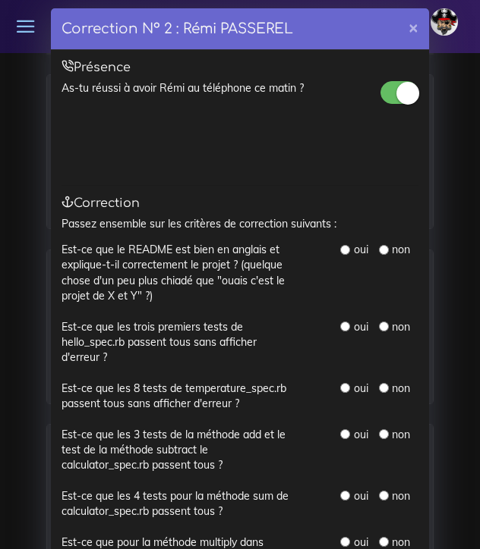
scroll to position [13, 0]
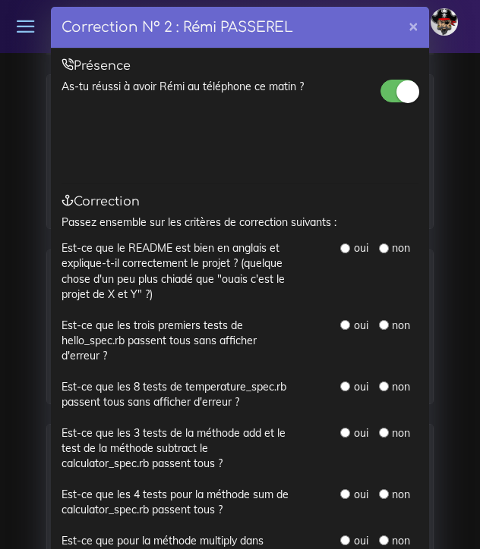
click at [349, 246] on input "radio" at bounding box center [345, 249] width 10 height 10
radio input "true"
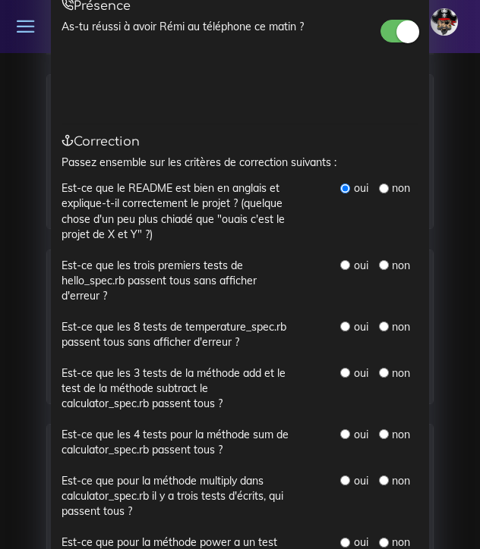
scroll to position [74, 0]
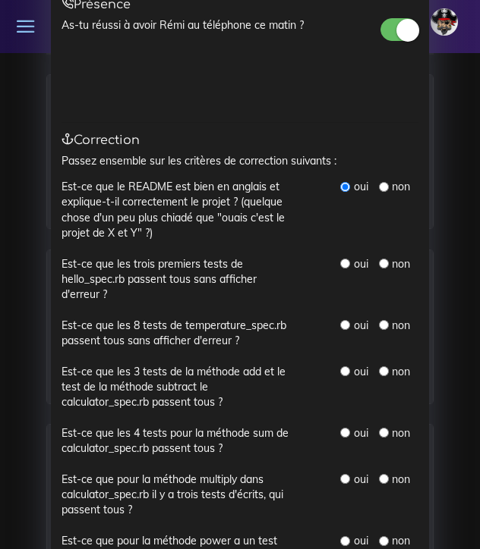
click at [346, 257] on div "oui" at bounding box center [353, 264] width 27 height 15
click at [346, 260] on input "radio" at bounding box center [345, 264] width 10 height 10
radio input "true"
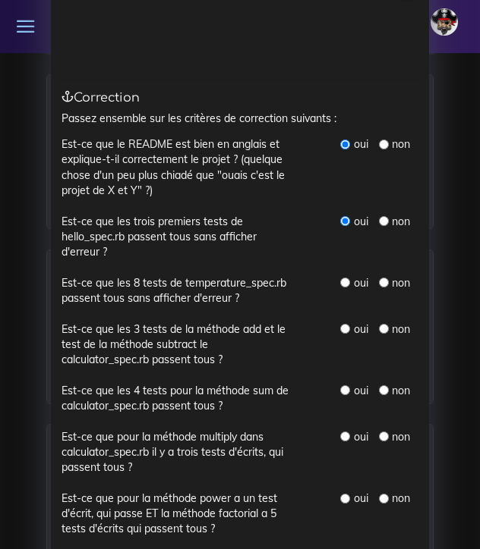
scroll to position [115, 0]
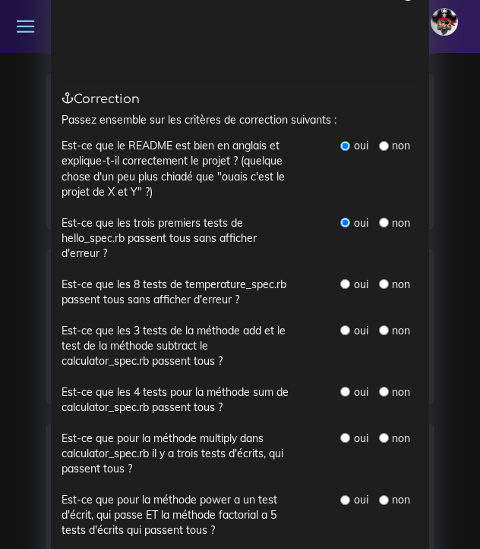
click at [346, 281] on input "radio" at bounding box center [345, 284] width 10 height 10
radio input "true"
click at [345, 327] on input "radio" at bounding box center [345, 331] width 10 height 10
radio input "true"
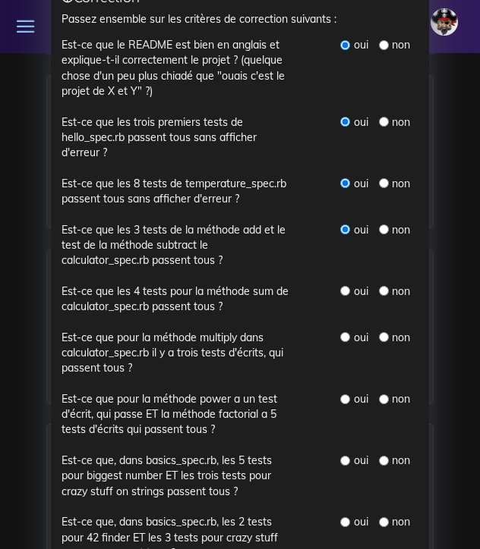
scroll to position [229, 0]
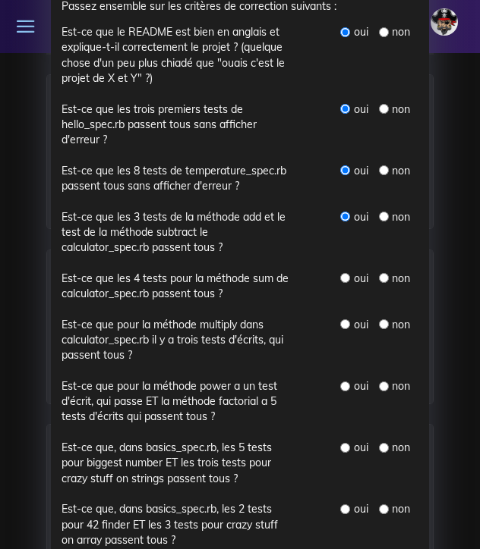
click at [345, 273] on input "radio" at bounding box center [345, 278] width 10 height 10
radio input "true"
click at [345, 319] on input "radio" at bounding box center [345, 324] width 10 height 10
radio input "true"
click at [347, 382] on input "radio" at bounding box center [345, 387] width 10 height 10
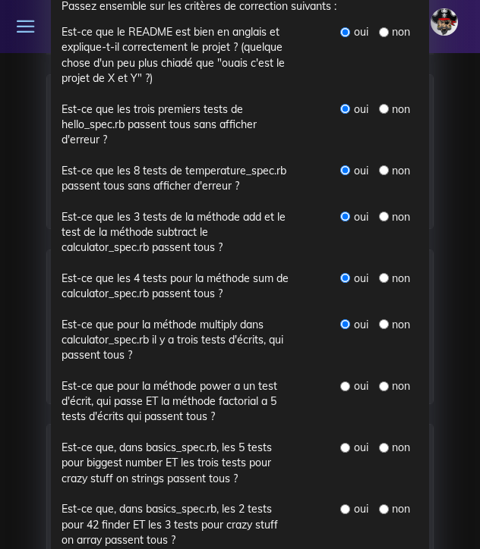
radio input "true"
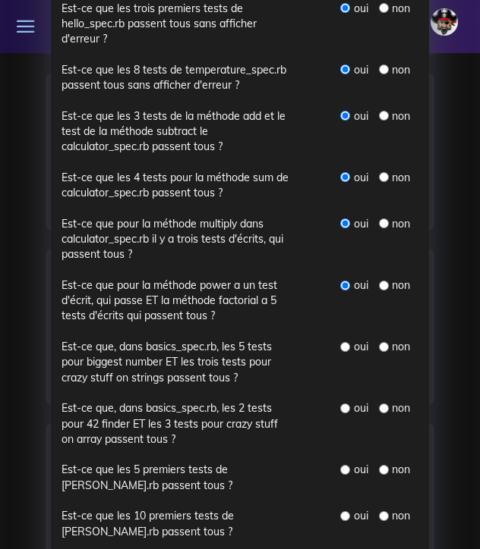
scroll to position [338, 0]
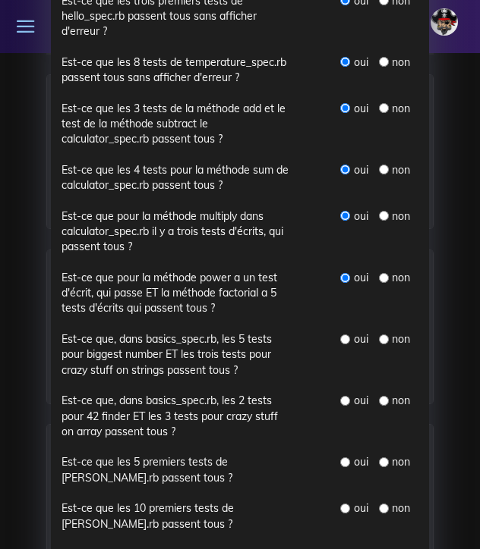
click at [341, 335] on input "radio" at bounding box center [345, 340] width 10 height 10
radio input "true"
click at [347, 396] on input "radio" at bounding box center [345, 401] width 10 height 10
radio input "true"
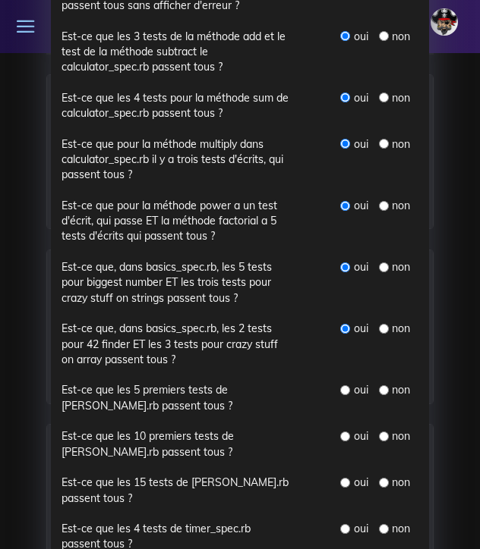
scroll to position [409, 0]
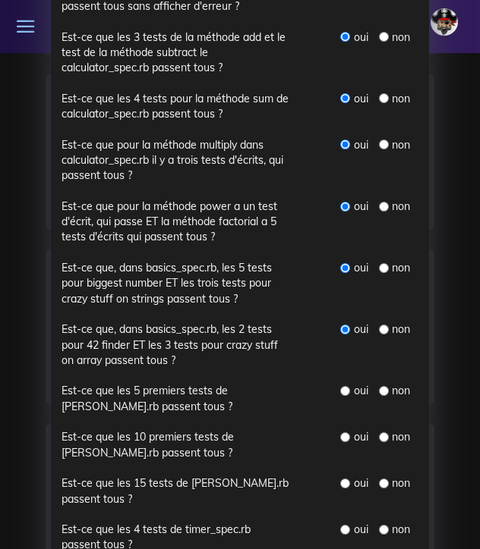
click at [344, 386] on input "radio" at bounding box center [345, 391] width 10 height 10
radio input "true"
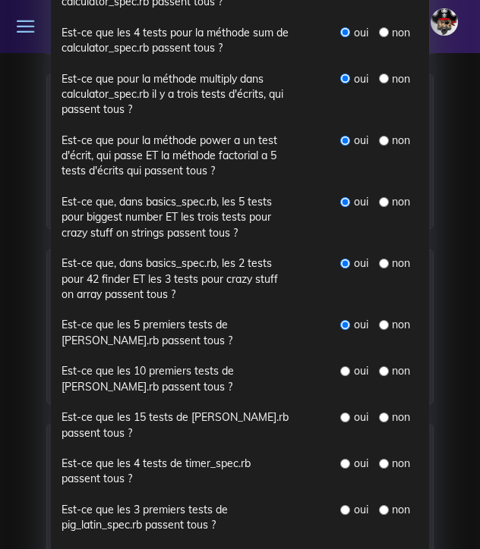
scroll to position [477, 0]
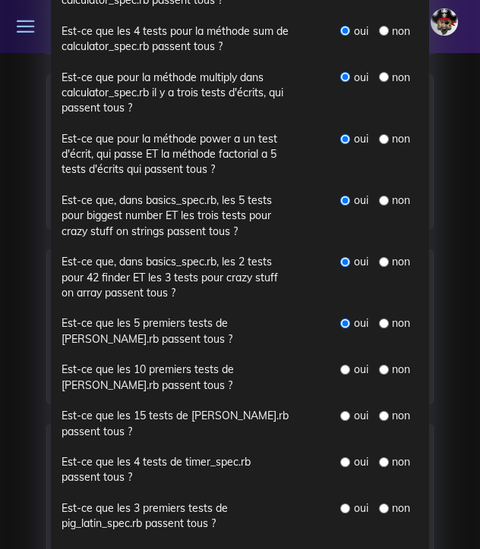
click at [383, 319] on input "radio" at bounding box center [384, 324] width 10 height 10
radio input "true"
click at [382, 365] on input "radio" at bounding box center [384, 370] width 10 height 10
radio input "true"
click at [383, 411] on input "radio" at bounding box center [384, 416] width 10 height 10
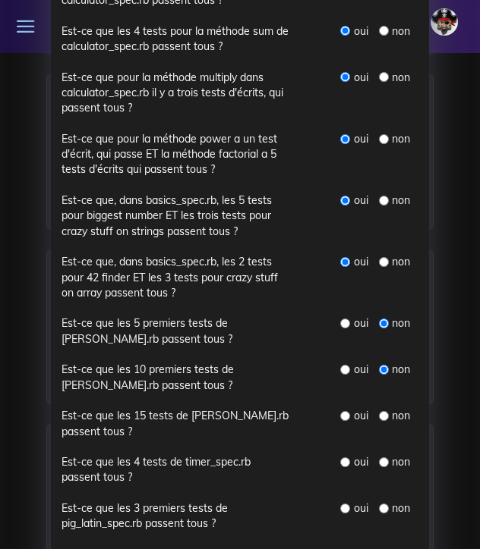
radio input "true"
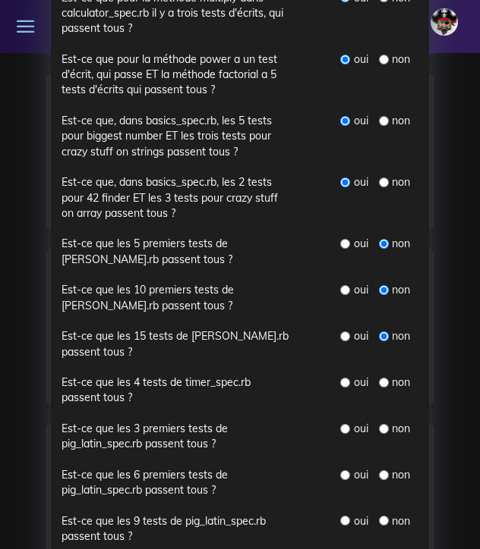
scroll to position [567, 0]
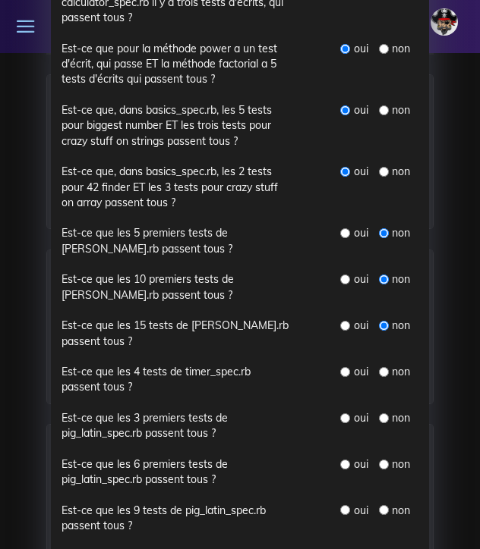
click at [386, 367] on input "radio" at bounding box center [384, 372] width 10 height 10
radio input "true"
click at [383, 414] on input "radio" at bounding box center [384, 419] width 10 height 10
radio input "true"
click at [383, 460] on input "radio" at bounding box center [384, 465] width 10 height 10
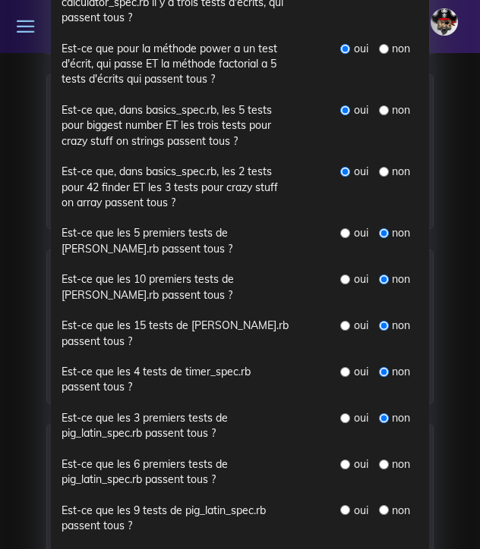
radio input "true"
click at [382, 505] on input "radio" at bounding box center [384, 510] width 10 height 10
radio input "true"
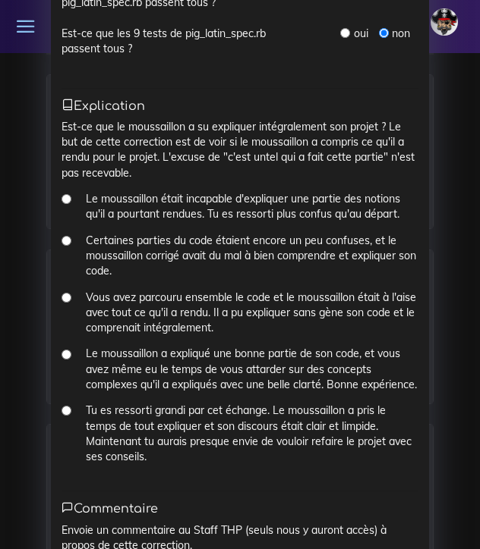
scroll to position [1046, 0]
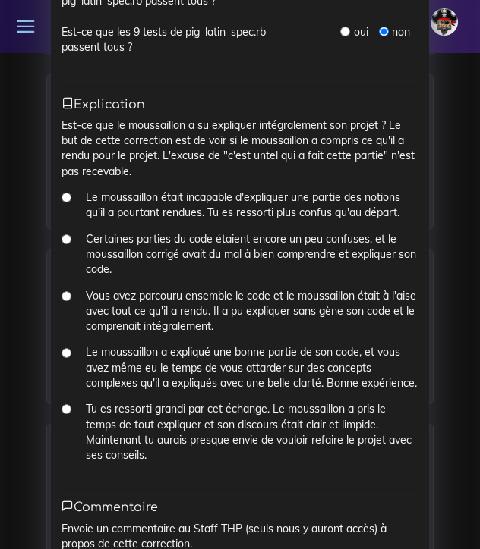
click at [64, 291] on input "Vous avez parcouru ensemble le code et le moussaillon était à l'aise avec tout …" at bounding box center [66, 296] width 10 height 10
radio input "true"
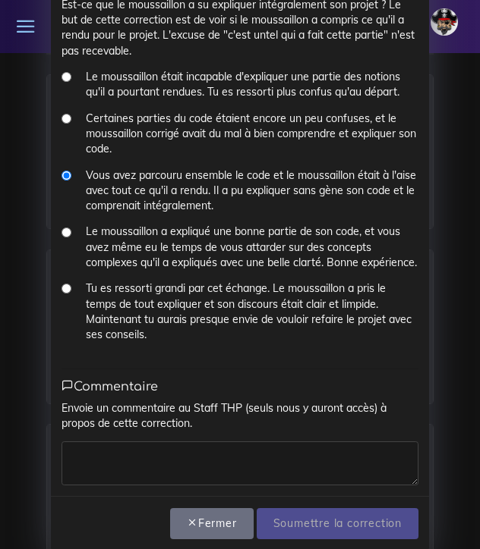
scroll to position [1166, 0]
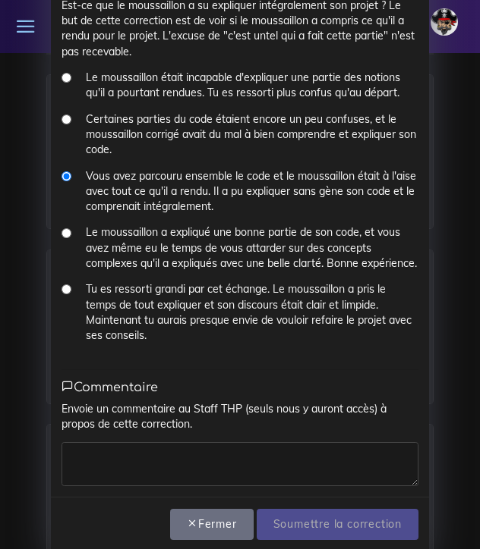
click at [111, 442] on textarea at bounding box center [239, 464] width 357 height 44
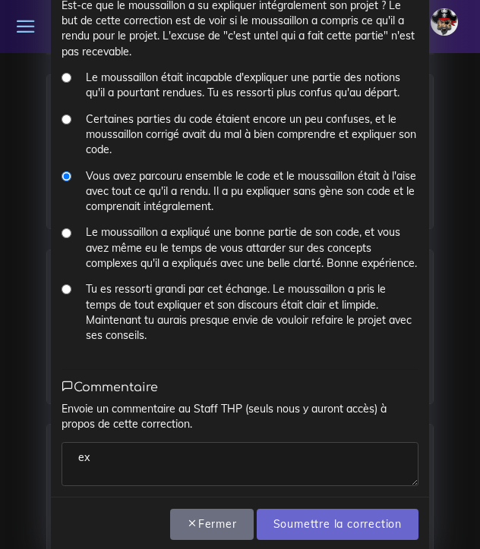
type textarea "e"
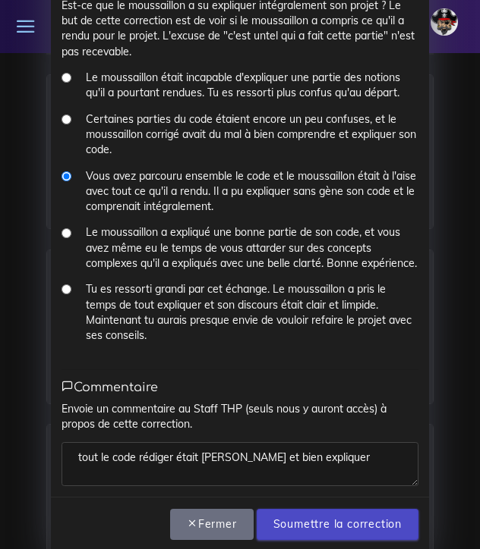
type textarea "tout le code rédiger était [PERSON_NAME] et bien expliquer"
click at [291, 509] on input "Soumettre la correction" at bounding box center [338, 524] width 162 height 31
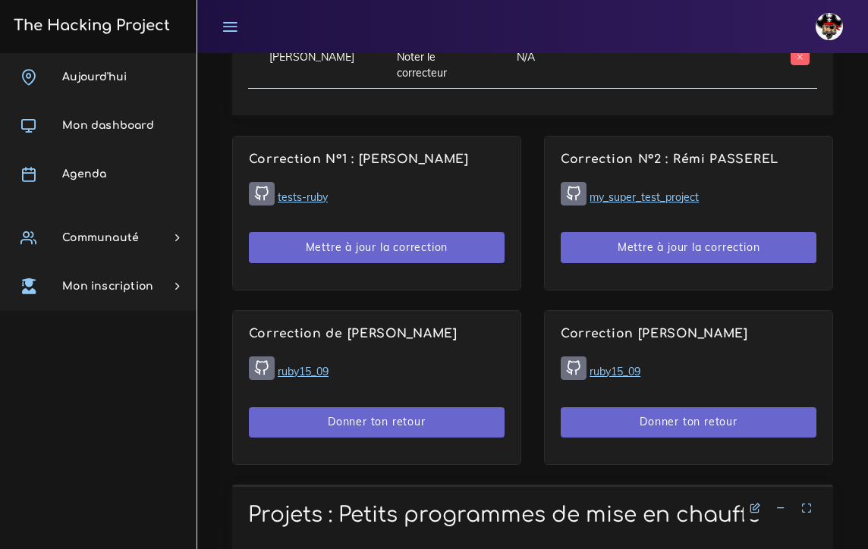
scroll to position [1149, 0]
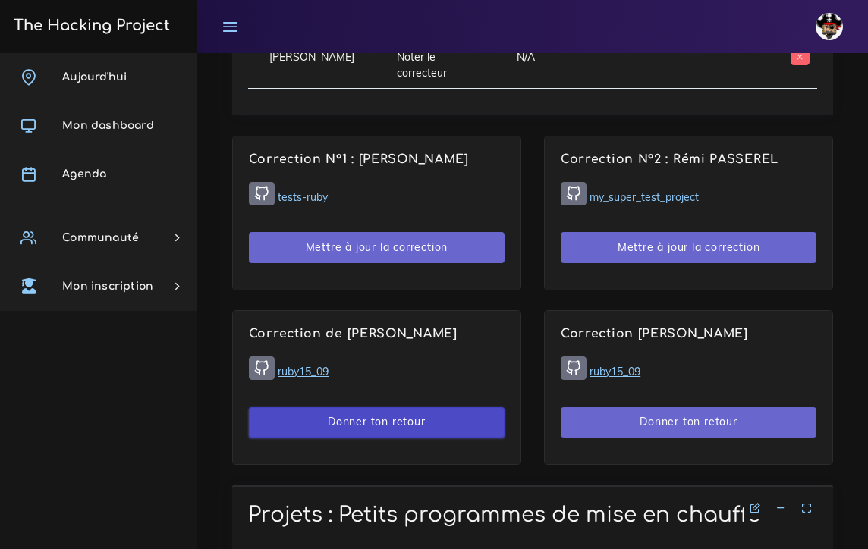
click at [411, 421] on button "Donner ton retour" at bounding box center [377, 423] width 256 height 31
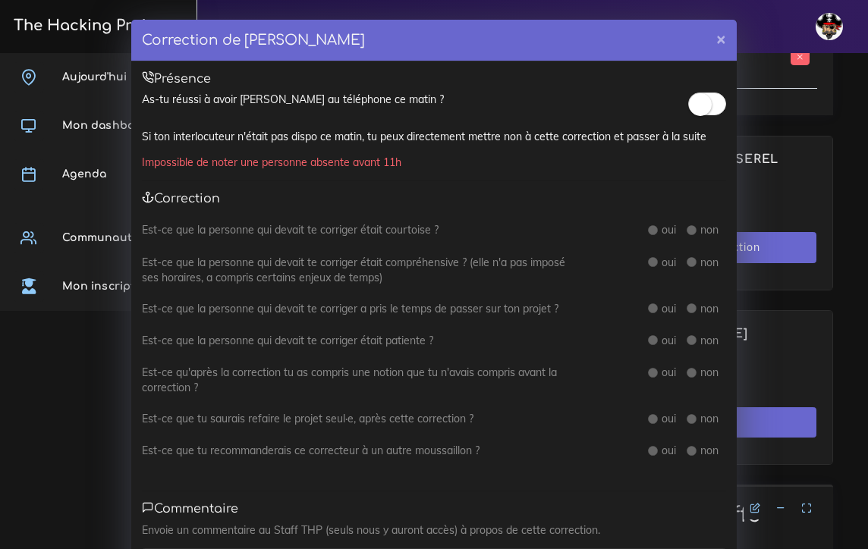
click at [479, 102] on small at bounding box center [700, 104] width 23 height 23
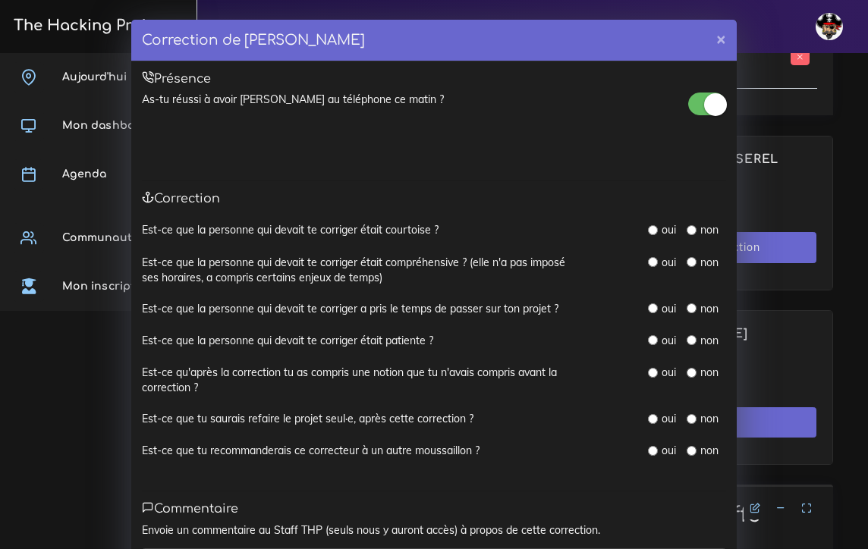
click at [479, 229] on input "radio" at bounding box center [653, 230] width 10 height 10
radio input "true"
click at [479, 257] on input "radio" at bounding box center [653, 262] width 10 height 10
radio input "true"
click at [479, 307] on input "radio" at bounding box center [653, 309] width 10 height 10
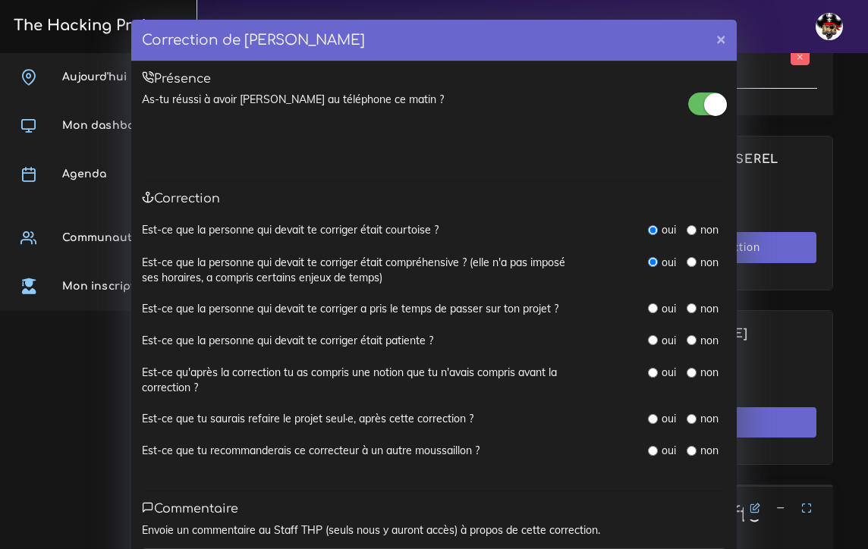
radio input "true"
click at [479, 335] on input "radio" at bounding box center [653, 340] width 10 height 10
radio input "true"
click at [479, 369] on input "radio" at bounding box center [692, 373] width 10 height 10
radio input "true"
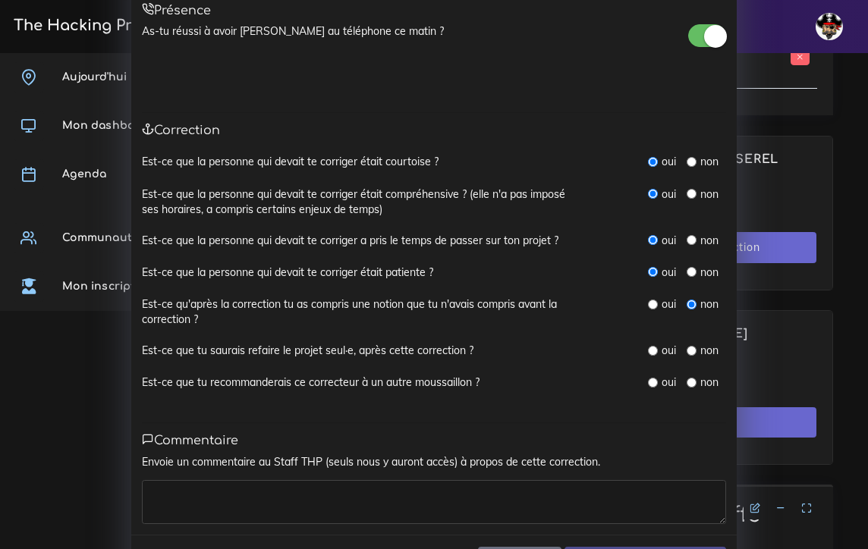
scroll to position [83, 0]
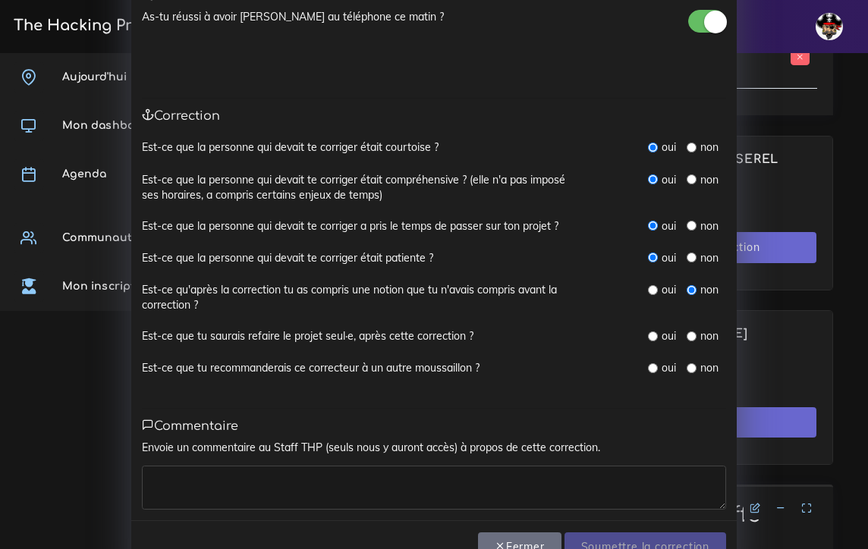
click at [479, 332] on input "radio" at bounding box center [653, 337] width 10 height 10
radio input "true"
click at [479, 364] on input "radio" at bounding box center [653, 369] width 10 height 10
radio input "true"
click at [479, 477] on textarea at bounding box center [434, 488] width 584 height 44
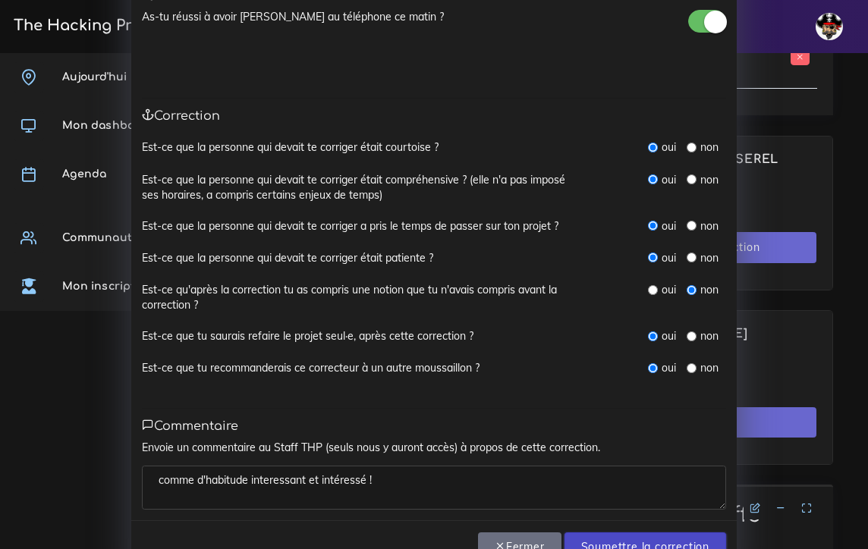
type textarea "comme d'habitude interessant et intéressé !"
click at [479, 533] on input "Soumettre la correction" at bounding box center [646, 548] width 162 height 31
